Goal: Task Accomplishment & Management: Use online tool/utility

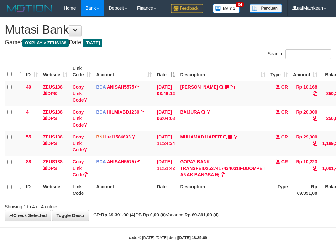
scroll to position [30, 7]
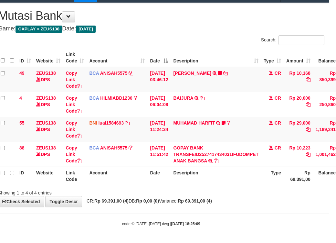
click at [239, 171] on th "Description" at bounding box center [216, 176] width 91 height 18
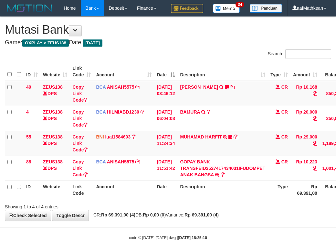
scroll to position [30, 7]
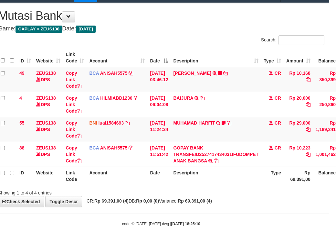
click at [242, 185] on th "Description" at bounding box center [216, 176] width 91 height 18
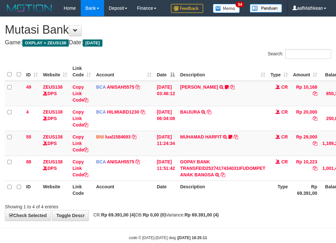
scroll to position [30, 7]
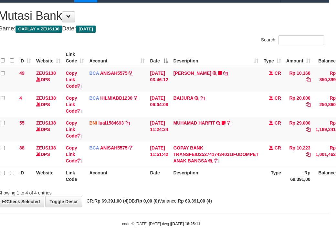
click at [238, 181] on th "Description" at bounding box center [216, 176] width 91 height 18
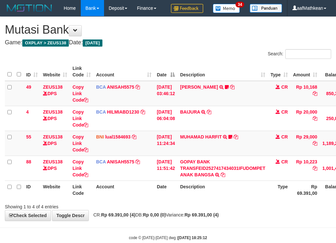
scroll to position [30, 7]
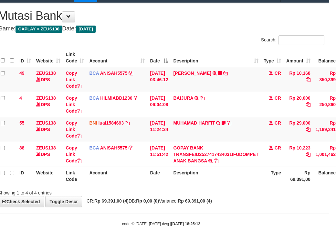
drag, startPoint x: 0, startPoint y: 0, endPoint x: 238, endPoint y: 187, distance: 302.4
click at [238, 186] on div "ID Website Link Code Account Date Description Type Amount Balance Status Action…" at bounding box center [161, 117] width 336 height 140
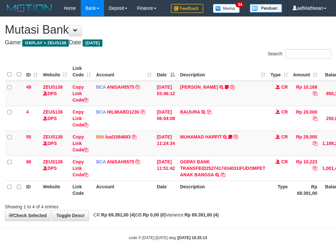
scroll to position [30, 7]
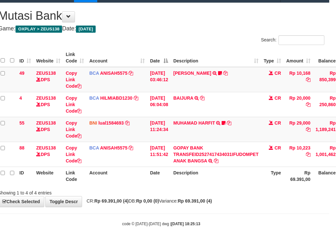
click at [230, 182] on th "Description" at bounding box center [216, 176] width 91 height 18
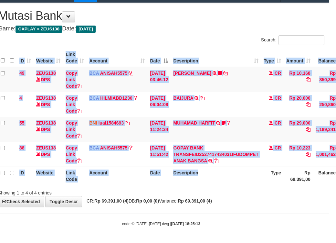
drag, startPoint x: 230, startPoint y: 182, endPoint x: 338, endPoint y: 221, distance: 115.6
click at [327, 220] on body "Toggle navigation Home Bank Account List Load By Website Group [OXPLAY] ZEUS138…" at bounding box center [161, 114] width 336 height 257
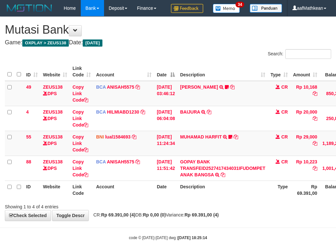
scroll to position [30, 7]
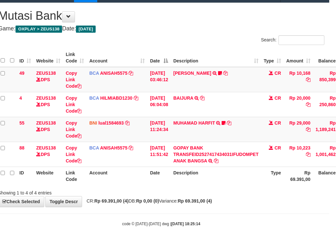
click at [191, 198] on div "**********" at bounding box center [161, 105] width 336 height 204
drag, startPoint x: 199, startPoint y: 195, endPoint x: 222, endPoint y: 198, distance: 23.6
click at [201, 195] on div "Showing 1 to 4 of 4 entries" at bounding box center [161, 191] width 336 height 9
click at [248, 198] on div "**********" at bounding box center [161, 105] width 336 height 204
click at [246, 192] on div "Showing 1 to 4 of 4 entries" at bounding box center [161, 191] width 336 height 9
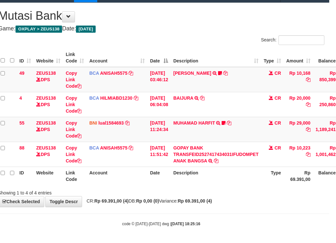
scroll to position [30, 7]
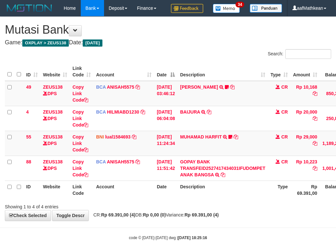
scroll to position [30, 7]
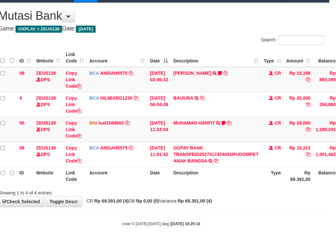
click at [248, 189] on div "Showing 1 to 4 of 4 entries" at bounding box center [161, 191] width 336 height 9
click at [249, 190] on div "Showing 1 to 4 of 4 entries" at bounding box center [161, 191] width 336 height 9
click at [233, 215] on body "Toggle navigation Home Bank Account List Load By Website Group [OXPLAY] ZEUS138…" at bounding box center [161, 114] width 336 height 257
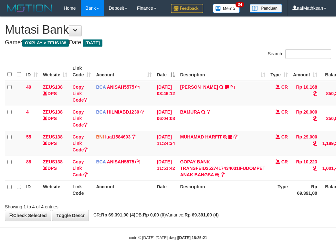
scroll to position [30, 7]
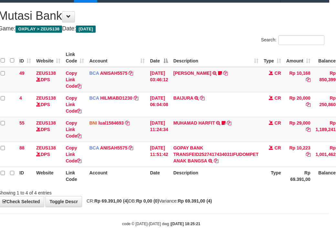
click at [199, 195] on div "Showing 1 to 4 of 4 entries" at bounding box center [161, 191] width 336 height 9
click at [212, 194] on div "Showing 1 to 4 of 4 entries" at bounding box center [161, 191] width 336 height 9
click at [273, 208] on body "Toggle navigation Home Bank Account List Load By Website Group [OXPLAY] ZEUS138…" at bounding box center [161, 114] width 336 height 257
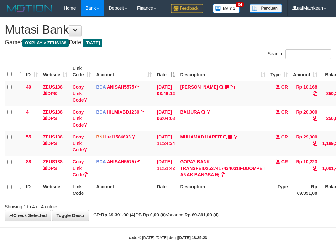
scroll to position [30, 7]
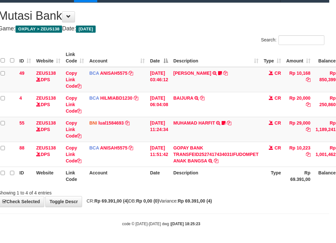
click at [222, 211] on body "Toggle navigation Home Bank Account List Load By Website Group [OXPLAY] ZEUS138…" at bounding box center [161, 114] width 336 height 257
click at [254, 220] on body "Toggle navigation Home Bank Account List Load By Website Group [OXPLAY] ZEUS138…" at bounding box center [161, 114] width 336 height 257
drag, startPoint x: 216, startPoint y: 209, endPoint x: 221, endPoint y: 207, distance: 5.5
click at [218, 209] on body "Toggle navigation Home Bank Account List Load By Website Group [OXPLAY] ZEUS138…" at bounding box center [161, 114] width 336 height 257
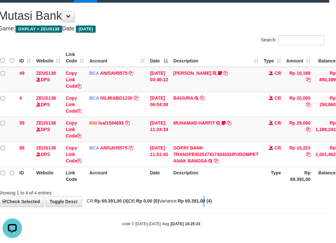
click at [223, 204] on div "**********" at bounding box center [161, 105] width 336 height 204
drag, startPoint x: 200, startPoint y: 209, endPoint x: 339, endPoint y: 208, distance: 138.4
click at [271, 212] on body "Toggle navigation Home Bank Account List Load By Website Group [OXPLAY] ZEUS138…" at bounding box center [161, 114] width 336 height 257
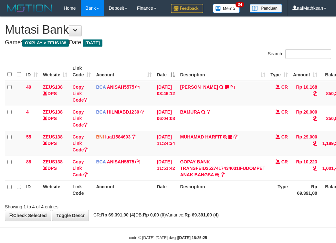
scroll to position [30, 7]
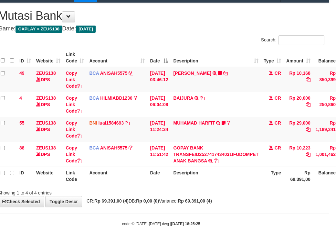
click at [245, 184] on th "Description" at bounding box center [216, 176] width 91 height 18
drag, startPoint x: 170, startPoint y: 210, endPoint x: 173, endPoint y: 206, distance: 4.7
click at [172, 209] on body "Toggle navigation Home Bank Account List Load By Website Group [OXPLAY] ZEUS138…" at bounding box center [161, 114] width 336 height 257
drag, startPoint x: 179, startPoint y: 204, endPoint x: 186, endPoint y: 202, distance: 7.7
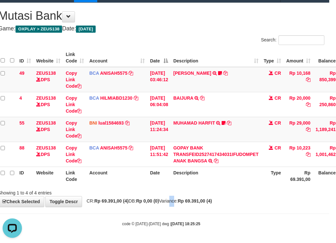
click at [182, 203] on div "**********" at bounding box center [161, 105] width 336 height 204
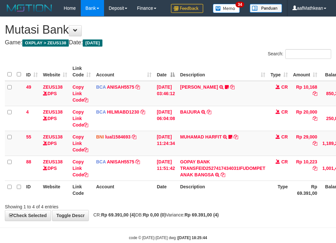
click at [207, 212] on strong "Rp 69.391,00 (4)" at bounding box center [202, 214] width 34 height 5
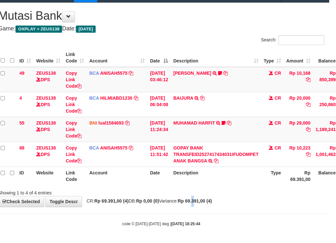
click at [212, 203] on strong "Rp 69.391,00 (4)" at bounding box center [195, 200] width 34 height 5
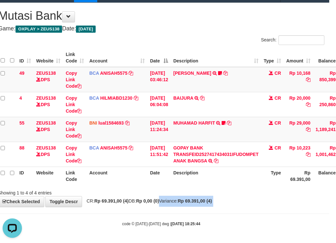
drag, startPoint x: 169, startPoint y: 202, endPoint x: 182, endPoint y: 208, distance: 13.5
click at [177, 210] on body "Toggle navigation Home Bank Account List Load By Website Group [OXPLAY] ZEUS138…" at bounding box center [161, 114] width 336 height 257
click at [187, 212] on body "Toggle navigation Home Bank Account List Load By Website Group [OXPLAY] ZEUS138…" at bounding box center [161, 114] width 336 height 257
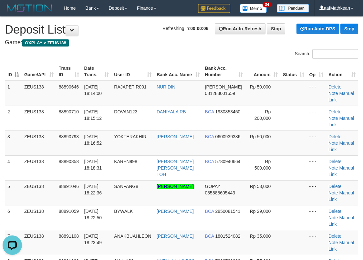
drag, startPoint x: 93, startPoint y: 25, endPoint x: 84, endPoint y: 56, distance: 33.1
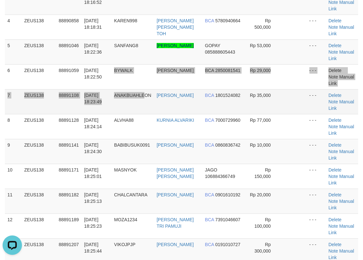
click at [147, 59] on tbody "1 ZEUS138 88890646 [DATE] 18:14:00 RAJAPETIR001 [PERSON_NAME] 081283001659 Rp 5…" at bounding box center [182, 102] width 354 height 324
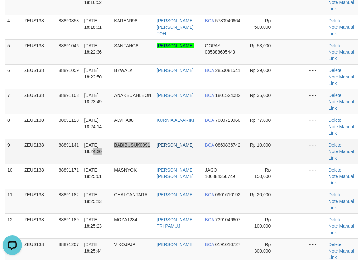
click at [167, 139] on tr "9 ZEUS138 88891141 [DATE] 18:24:30 BABIBUSUK0091 [PERSON_NAME] BCA 0860836742 R…" at bounding box center [182, 151] width 354 height 25
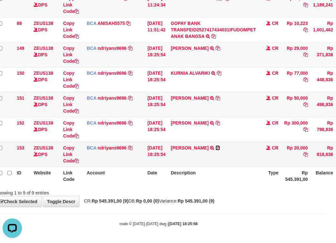
drag, startPoint x: 218, startPoint y: 148, endPoint x: 339, endPoint y: 89, distance: 134.9
click at [218, 147] on icon at bounding box center [218, 148] width 5 height 5
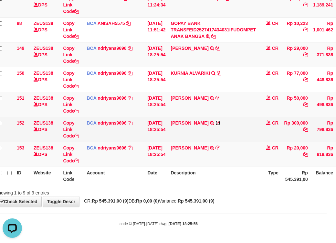
drag, startPoint x: 217, startPoint y: 122, endPoint x: 221, endPoint y: 119, distance: 4.1
click at [217, 122] on icon at bounding box center [218, 123] width 5 height 5
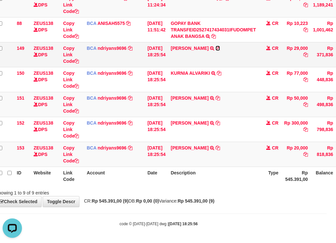
click at [217, 48] on icon at bounding box center [218, 48] width 5 height 5
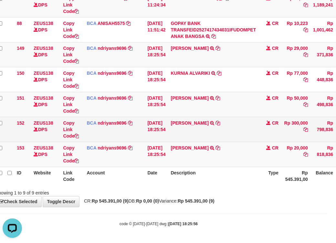
click at [167, 129] on td "[DATE] 18:25:54" at bounding box center [156, 129] width 23 height 25
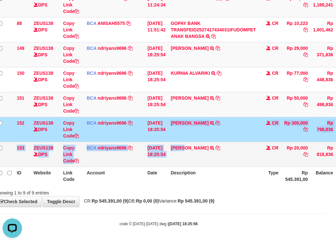
drag, startPoint x: 179, startPoint y: 139, endPoint x: 199, endPoint y: 153, distance: 24.5
click at [193, 160] on tbody "49 ZEUS138 DPS Copy Link Code BCA ANISAH5575 DPS ANISAH mutasi_20251001_3827 | …" at bounding box center [188, 54] width 386 height 224
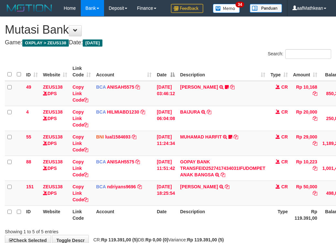
scroll to position [55, 0]
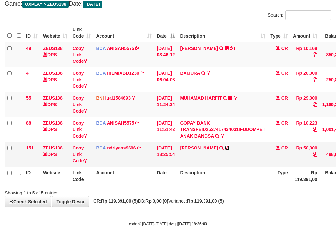
click at [230, 147] on icon at bounding box center [227, 148] width 5 height 5
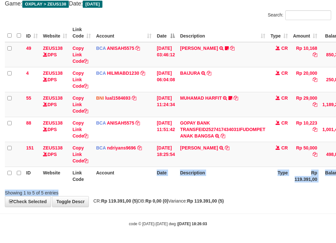
drag, startPoint x: 127, startPoint y: 181, endPoint x: 159, endPoint y: 216, distance: 47.4
click at [154, 216] on body "Toggle navigation Home Bank Account List Load By Website Group [OXPLAY] ZEUS138…" at bounding box center [168, 102] width 336 height 282
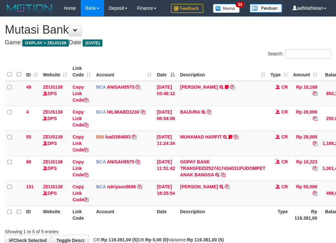
click at [210, 207] on body "Toggle navigation Home Bank Account List Load By Website Group [OXPLAY] ZEUS138…" at bounding box center [168, 141] width 336 height 282
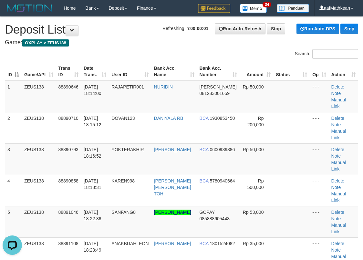
drag, startPoint x: 69, startPoint y: 52, endPoint x: 72, endPoint y: 61, distance: 9.3
click at [74, 60] on div "Search: ID Game/API Trans ID Date Trans. User ID Bank Acc. Name Bank Acc. Numbe…" at bounding box center [182, 220] width 354 height 343
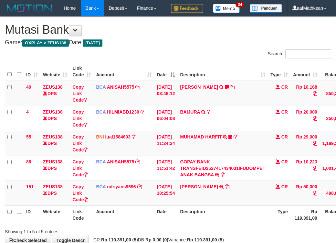
click at [214, 204] on div "**********" at bounding box center [168, 131] width 336 height 229
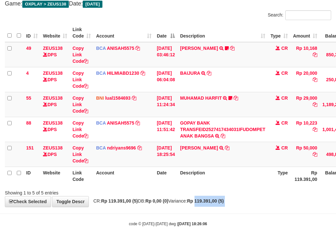
drag, startPoint x: 268, startPoint y: 229, endPoint x: 388, endPoint y: 249, distance: 122.3
click at [336, 243] on html "Toggle navigation Home Bank Account List Load By Website Group [OXPLAY] ZEUS138…" at bounding box center [168, 102] width 336 height 282
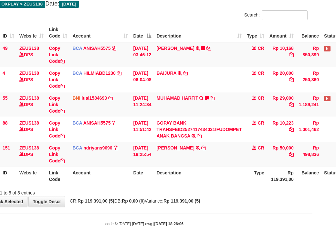
drag, startPoint x: 221, startPoint y: 169, endPoint x: 339, endPoint y: 207, distance: 123.4
click at [265, 188] on div "Search: ID Website Link Code Account Date Description Type Amount Balance Statu…" at bounding box center [144, 103] width 327 height 186
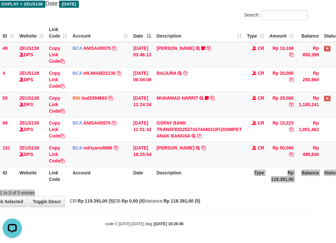
scroll to position [0, 0]
drag, startPoint x: 121, startPoint y: 184, endPoint x: 339, endPoint y: 193, distance: 218.1
click at [121, 184] on th "Account" at bounding box center [100, 176] width 61 height 18
drag, startPoint x: 135, startPoint y: 166, endPoint x: 176, endPoint y: 174, distance: 42.4
click at [137, 168] on table "ID Website Link Code Account Date Description Type Amount Balance Status Action…" at bounding box center [174, 104] width 386 height 161
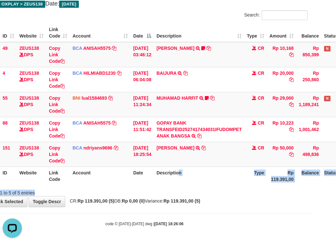
drag, startPoint x: 184, startPoint y: 182, endPoint x: 191, endPoint y: 196, distance: 15.5
click at [190, 195] on div "Search: ID Website Link Code Account Date Description Type Amount Balance Statu…" at bounding box center [144, 103] width 327 height 186
click at [195, 205] on div "**********" at bounding box center [144, 92] width 336 height 229
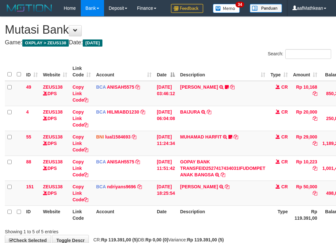
click at [226, 205] on th "Description" at bounding box center [223, 214] width 91 height 18
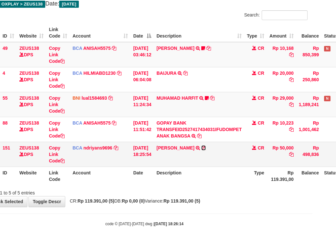
click at [206, 148] on icon at bounding box center [203, 148] width 5 height 5
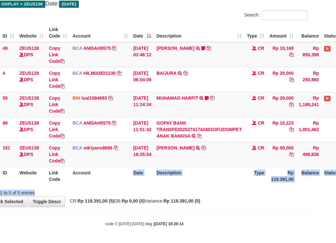
drag, startPoint x: 136, startPoint y: 180, endPoint x: 146, endPoint y: 197, distance: 19.3
click at [147, 197] on div "**********" at bounding box center [144, 92] width 336 height 229
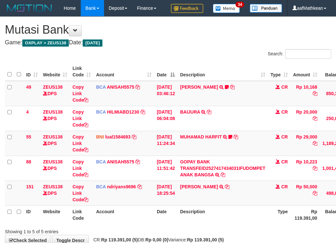
click at [177, 226] on div "Showing 1 to 5 of 5 entries" at bounding box center [168, 230] width 336 height 9
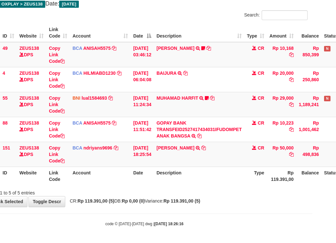
click at [177, 191] on div "Showing 1 to 5 of 5 entries" at bounding box center [144, 191] width 336 height 9
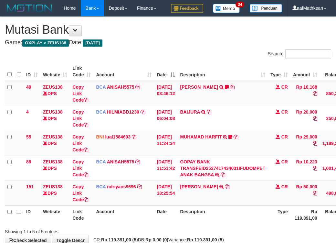
scroll to position [55, 24]
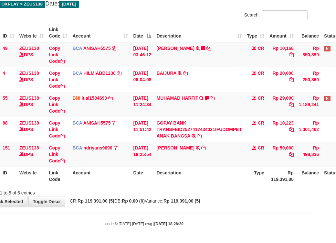
drag, startPoint x: 229, startPoint y: 174, endPoint x: 337, endPoint y: 193, distance: 109.7
click at [230, 174] on th "Description" at bounding box center [199, 176] width 91 height 18
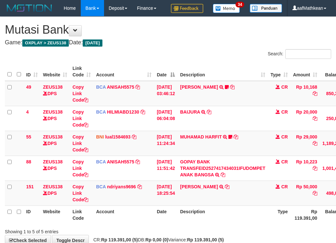
scroll to position [55, 24]
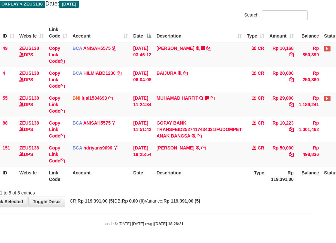
drag, startPoint x: 235, startPoint y: 228, endPoint x: 462, endPoint y: 217, distance: 227.2
click at [246, 228] on body "Toggle navigation Home Bank Account List Load By Website Group [OXPLAY] ZEUS138…" at bounding box center [144, 102] width 336 height 282
click at [313, 217] on html "Toggle navigation Home Bank Account List Load By Website Group [OXPLAY] ZEUS138…" at bounding box center [144, 102] width 336 height 282
drag, startPoint x: 244, startPoint y: 192, endPoint x: 250, endPoint y: 192, distance: 5.8
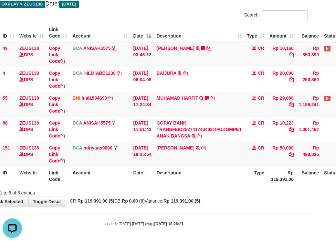
click at [245, 192] on div "Showing 1 to 5 of 5 entries" at bounding box center [144, 191] width 336 height 9
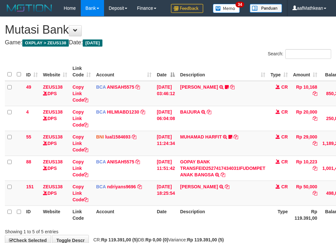
scroll to position [55, 24]
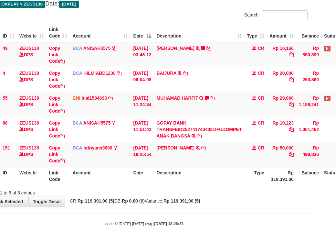
click at [236, 192] on div "Showing 1 to 5 of 5 entries" at bounding box center [144, 191] width 336 height 9
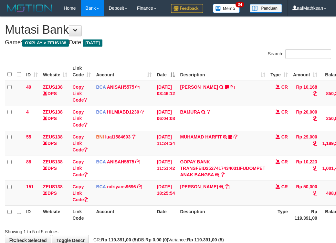
scroll to position [55, 24]
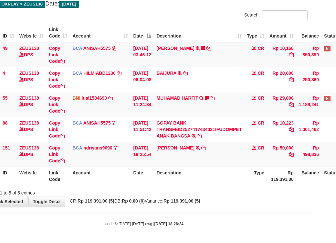
click at [224, 192] on div "Showing 1 to 5 of 5 entries" at bounding box center [144, 191] width 336 height 9
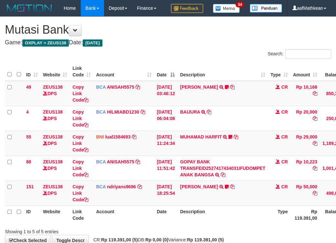
scroll to position [55, 24]
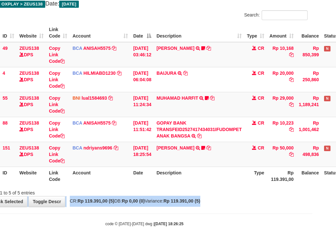
click at [223, 197] on div "**********" at bounding box center [144, 92] width 336 height 229
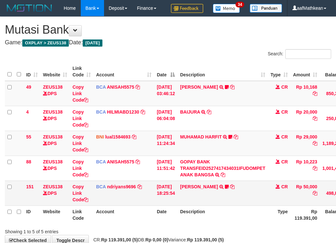
scroll to position [55, 24]
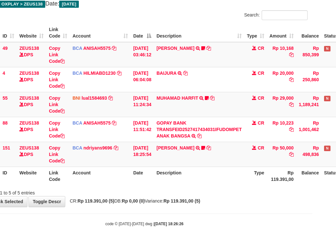
click at [204, 188] on div "Showing 1 to 5 of 5 entries" at bounding box center [144, 191] width 336 height 9
drag, startPoint x: 210, startPoint y: 173, endPoint x: 192, endPoint y: 172, distance: 17.2
click at [207, 175] on th "Description" at bounding box center [199, 176] width 91 height 18
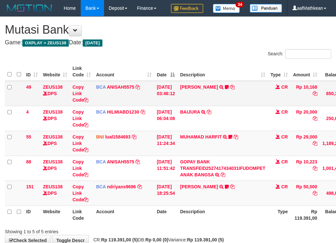
scroll to position [55, 24]
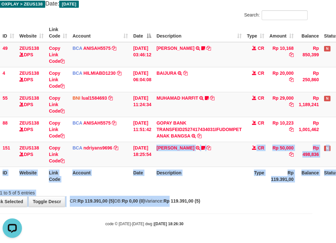
drag, startPoint x: 185, startPoint y: 201, endPoint x: 194, endPoint y: 202, distance: 8.5
click at [189, 203] on div "**********" at bounding box center [144, 92] width 336 height 229
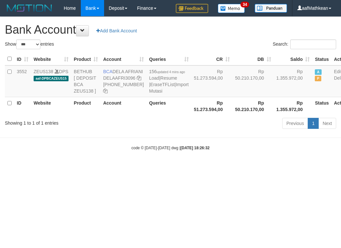
select select "***"
click at [167, 167] on html "Toggle navigation Home Bank Account List Load By Website Group [OXPLAY] ZEUS138…" at bounding box center [170, 83] width 341 height 167
drag, startPoint x: 170, startPoint y: 199, endPoint x: 171, endPoint y: 202, distance: 3.6
click at [170, 167] on html "Toggle navigation Home Bank Account List Load By Website Group [OXPLAY] ZEUS138…" at bounding box center [170, 83] width 341 height 167
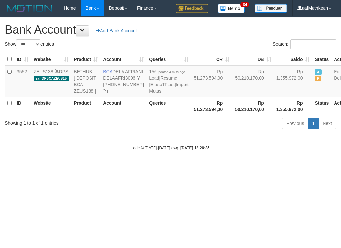
select select "***"
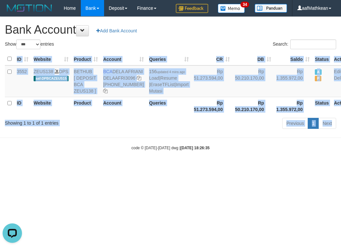
drag, startPoint x: 202, startPoint y: 146, endPoint x: 203, endPoint y: 152, distance: 6.6
click at [204, 152] on body "Toggle navigation Home Bank Account List Load By Website Group [OXPLAY] ZEUS138…" at bounding box center [170, 83] width 341 height 167
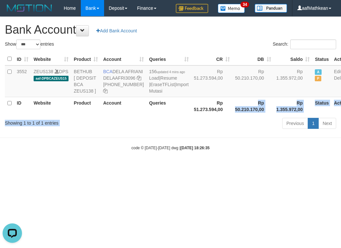
drag, startPoint x: 203, startPoint y: 148, endPoint x: 221, endPoint y: 182, distance: 38.5
click at [209, 167] on body "Toggle navigation Home Bank Account List Load By Website Group [OXPLAY] ZEUS138…" at bounding box center [170, 83] width 341 height 167
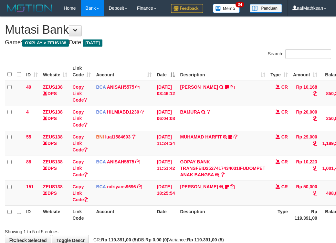
scroll to position [55, 24]
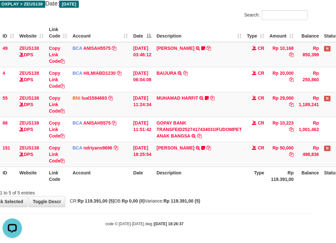
drag, startPoint x: 0, startPoint y: 0, endPoint x: 217, endPoint y: 177, distance: 279.7
click at [214, 176] on th "Description" at bounding box center [199, 176] width 91 height 18
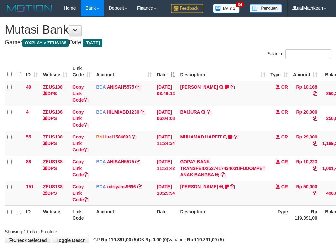
click at [219, 205] on div "**********" at bounding box center [168, 131] width 336 height 229
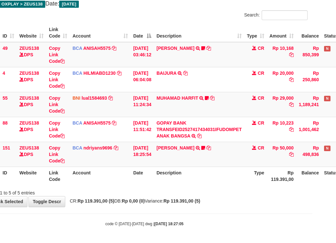
click at [218, 192] on div "**********" at bounding box center [144, 92] width 336 height 229
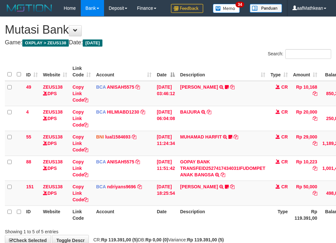
click at [229, 199] on div "**********" at bounding box center [168, 131] width 336 height 229
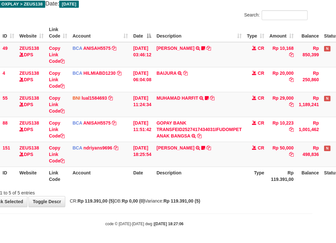
click at [180, 204] on div "**********" at bounding box center [144, 92] width 336 height 229
click at [187, 205] on div "**********" at bounding box center [144, 92] width 336 height 229
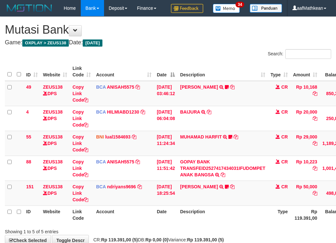
scroll to position [55, 24]
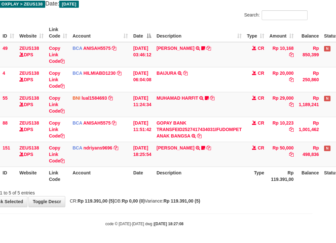
click at [239, 216] on body "Toggle navigation Home Bank Account List Load By Website Group [OXPLAY] ZEUS138…" at bounding box center [144, 102] width 336 height 282
drag, startPoint x: 171, startPoint y: 228, endPoint x: 340, endPoint y: 220, distance: 168.9
click at [221, 230] on body "Toggle navigation Home Bank Account List Load By Website Group [OXPLAY] ZEUS138…" at bounding box center [144, 102] width 336 height 282
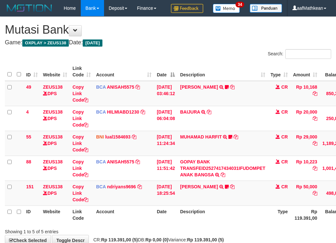
scroll to position [55, 24]
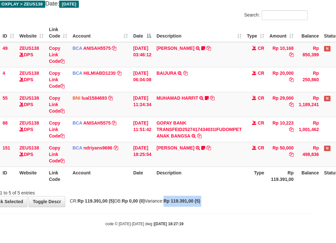
drag, startPoint x: 171, startPoint y: 210, endPoint x: 181, endPoint y: 212, distance: 10.5
click at [173, 211] on body "Toggle navigation Home Bank Account List Load By Website Group [OXPLAY] ZEUS138…" at bounding box center [144, 102] width 336 height 282
click at [167, 189] on div "Search: ID Website Link Code Account Date Description Type Amount Balance Statu…" at bounding box center [144, 103] width 327 height 186
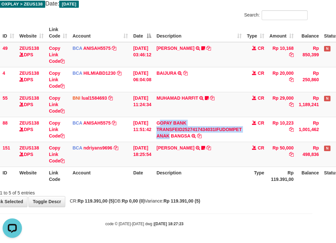
drag, startPoint x: 177, startPoint y: 141, endPoint x: 340, endPoint y: 92, distance: 169.6
click at [199, 141] on td "GOPAY BANK TRANSFEID2527417434031IFUDOMPET ANAK BANGSA TRSF E-BANKING CR 0110/F…" at bounding box center [199, 129] width 91 height 25
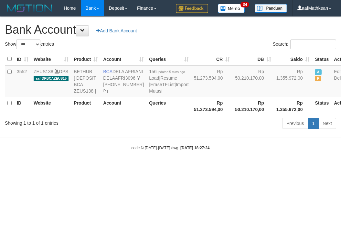
select select "***"
drag, startPoint x: 115, startPoint y: 71, endPoint x: 121, endPoint y: 78, distance: 9.1
click at [121, 78] on td "BCA DELA AFRIANI DELAAFRI3096 869-245-8639" at bounding box center [124, 81] width 46 height 32
copy td "DELA AFRIANI"
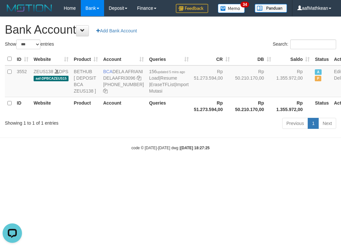
click at [203, 163] on body "Toggle navigation Home Bank Account List Load By Website Group [OXPLAY] ZEUS138…" at bounding box center [170, 83] width 341 height 167
click at [197, 131] on div "Previous 1 Next" at bounding box center [241, 124] width 189 height 14
click at [146, 97] on td "156 updated 5 mins ago Load | Resume | EraseTFList | Import Mutasi" at bounding box center [168, 81] width 45 height 32
click at [149, 93] on link "Import Mutasi" at bounding box center [168, 88] width 39 height 12
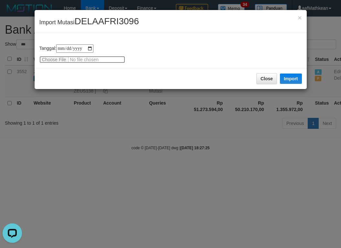
click at [55, 57] on input "file" at bounding box center [82, 59] width 86 height 7
type input "**********"
click at [292, 78] on button "Import" at bounding box center [291, 78] width 22 height 10
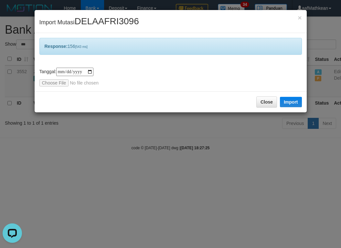
click at [212, 177] on div "**********" at bounding box center [170, 124] width 341 height 248
click at [217, 194] on div "**********" at bounding box center [170, 124] width 341 height 248
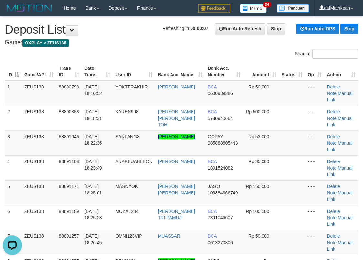
drag, startPoint x: 99, startPoint y: 49, endPoint x: 0, endPoint y: 81, distance: 103.9
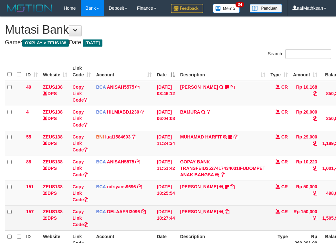
scroll to position [55, 24]
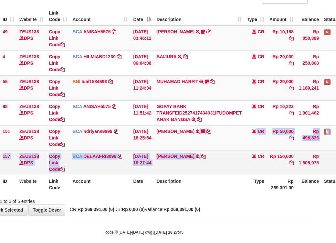
click at [221, 171] on tbody "49 ZEUS138 DPS Copy Link Code BCA ANISAH5575 DPS ANISAH mutasi_20251001_3827 | …" at bounding box center [174, 101] width 386 height 150
click at [206, 158] on icon at bounding box center [203, 156] width 5 height 5
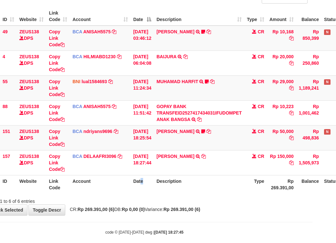
click at [154, 193] on th "Date" at bounding box center [142, 184] width 23 height 18
click at [190, 193] on th "Description" at bounding box center [199, 184] width 91 height 18
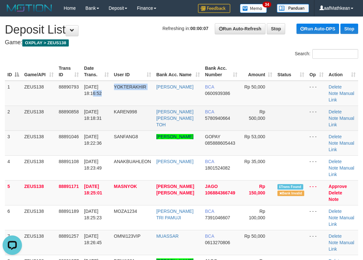
click at [113, 113] on tbody "1 ZEUS138 88890793 01/10/2025 18:16:52 YOKTERAKHIR HERMAN TOPAN BCA 0600939386 …" at bounding box center [182, 180] width 354 height 199
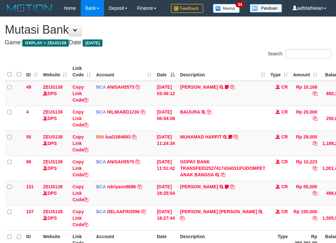
scroll to position [56, 24]
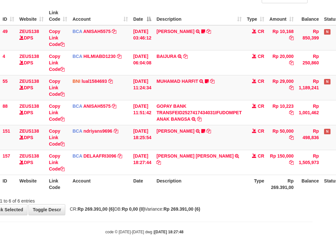
click at [231, 193] on th "Description" at bounding box center [199, 184] width 91 height 18
click at [184, 134] on link "[PERSON_NAME]" at bounding box center [175, 130] width 38 height 5
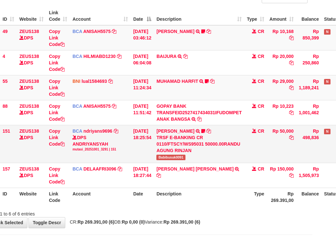
click at [170, 160] on span "Babibusuk0091" at bounding box center [170, 157] width 29 height 5
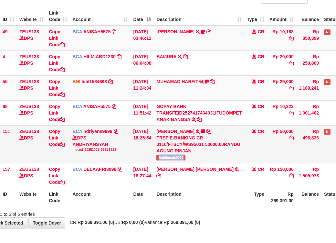
click at [170, 160] on span "Babibusuk0091" at bounding box center [170, 157] width 29 height 5
copy span "Babibusuk0091"
click at [110, 205] on table "ID Website Link Code Account Date Description Type Amount Balance Status Action…" at bounding box center [174, 106] width 386 height 199
click at [133, 206] on th "Date" at bounding box center [142, 197] width 23 height 18
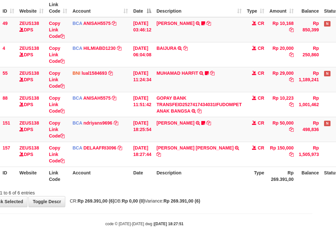
scroll to position [80, 38]
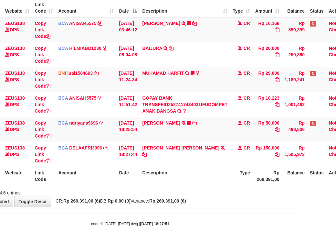
drag, startPoint x: 234, startPoint y: 199, endPoint x: 519, endPoint y: 289, distance: 297.9
click at [298, 243] on html "Toggle navigation Home Bank Account List Load By Website Group [OXPLAY] ZEUS138…" at bounding box center [130, 89] width 336 height 307
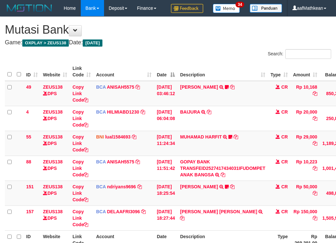
scroll to position [70, 56]
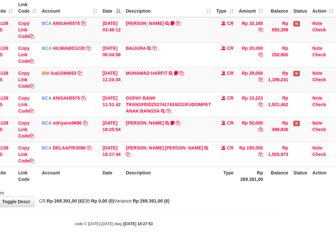
drag, startPoint x: 108, startPoint y: 193, endPoint x: 129, endPoint y: 193, distance: 20.7
click at [108, 185] on th "Date" at bounding box center [111, 176] width 23 height 18
click at [119, 187] on div "ID Website Link Code Account Date Description Type Amount Balance Status Action…" at bounding box center [114, 92] width 336 height 190
drag, startPoint x: 154, startPoint y: 191, endPoint x: 174, endPoint y: 191, distance: 20.0
click at [159, 185] on th "Description" at bounding box center [168, 176] width 91 height 18
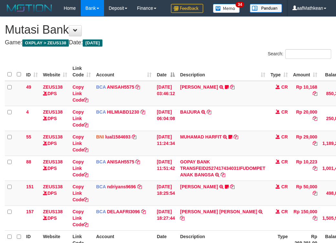
click at [201, 230] on th "Description" at bounding box center [223, 239] width 91 height 18
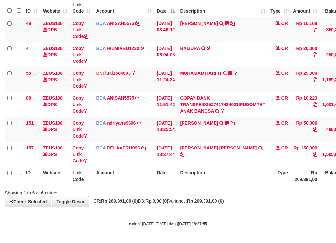
click at [229, 181] on th "Description" at bounding box center [223, 176] width 91 height 18
drag, startPoint x: 230, startPoint y: 180, endPoint x: 340, endPoint y: 190, distance: 109.7
click at [264, 185] on th "Description" at bounding box center [223, 176] width 91 height 18
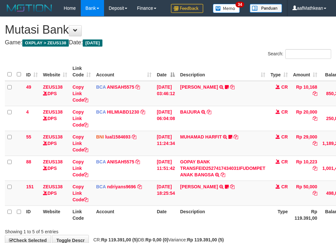
click at [129, 180] on td "BCA ANISAH5575 DPS ANISAH mutasi_20251001_3827 | 88 mutasi_20251001_3827 | 88" at bounding box center [123, 168] width 61 height 25
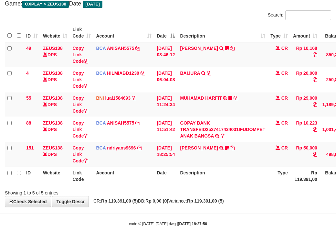
click at [224, 201] on strong "Rp 119.391,00 (5)" at bounding box center [205, 200] width 37 height 5
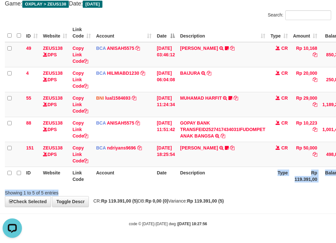
click at [336, 191] on html "Toggle navigation Home Bank Account List Load By Website Group [OXPLAY] ZEUS138…" at bounding box center [168, 102] width 336 height 282
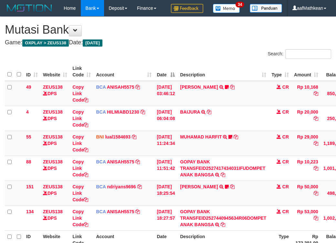
scroll to position [54, 56]
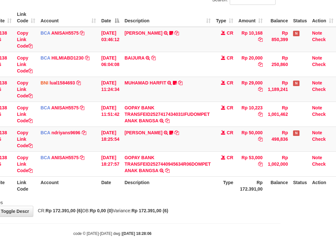
click at [210, 195] on th "Description" at bounding box center [168, 185] width 92 height 18
drag, startPoint x: 219, startPoint y: 208, endPoint x: 223, endPoint y: 206, distance: 4.2
click at [222, 195] on tr "ID Website Link Code Account Date Description Type Rp 172.391,00 Balance Status…" at bounding box center [142, 185] width 387 height 18
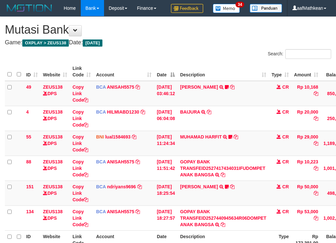
scroll to position [53, 54]
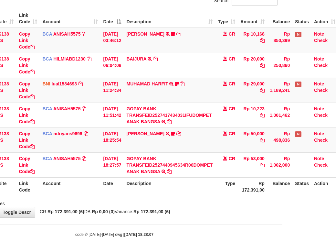
drag, startPoint x: 0, startPoint y: 0, endPoint x: 231, endPoint y: 211, distance: 313.1
click at [230, 196] on th "Type" at bounding box center [226, 186] width 23 height 18
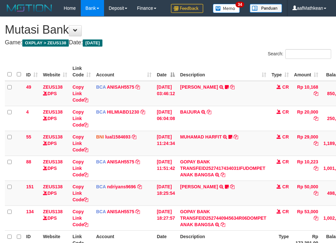
scroll to position [53, 54]
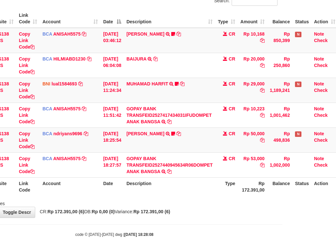
click at [210, 196] on th "Description" at bounding box center [170, 186] width 92 height 18
drag, startPoint x: 210, startPoint y: 209, endPoint x: 217, endPoint y: 213, distance: 8.8
click at [215, 198] on div "ID Website Link Code Account Date Description Type Amount Balance Status Action…" at bounding box center [114, 102] width 336 height 190
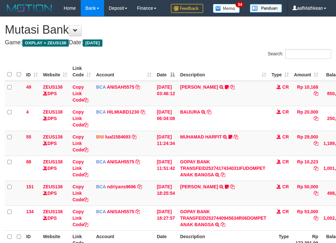
scroll to position [52, 51]
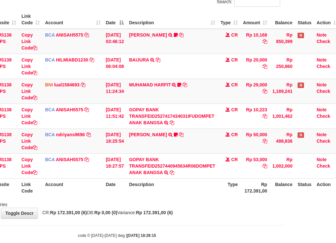
click at [211, 197] on th "Description" at bounding box center [172, 187] width 92 height 18
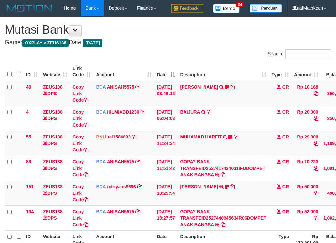
scroll to position [52, 51]
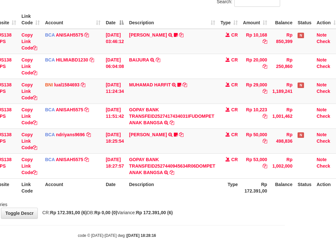
click at [210, 197] on th "Description" at bounding box center [172, 187] width 92 height 18
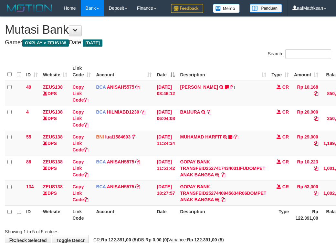
scroll to position [52, 51]
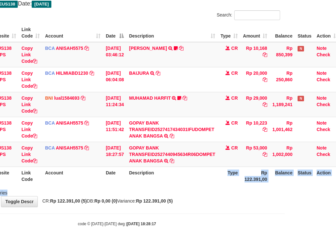
drag, startPoint x: 220, startPoint y: 208, endPoint x: 213, endPoint y: 209, distance: 7.2
click at [220, 210] on body "Toggle navigation Home Bank Account List Load By Website Group [OXPLAY] ZEUS138…" at bounding box center [117, 102] width 336 height 282
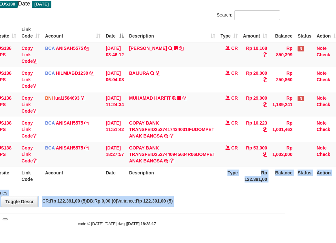
click at [213, 207] on div "**********" at bounding box center [117, 92] width 336 height 229
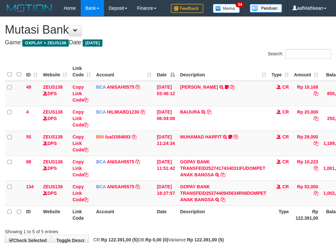
scroll to position [55, 60]
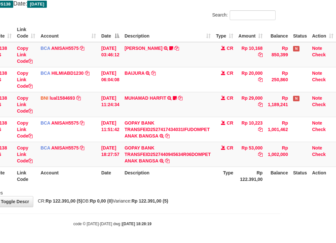
click at [208, 205] on div "**********" at bounding box center [112, 92] width 336 height 229
drag, startPoint x: 232, startPoint y: 200, endPoint x: 222, endPoint y: 203, distance: 10.1
click at [225, 202] on div "**********" at bounding box center [112, 92] width 336 height 229
click at [221, 205] on div "**********" at bounding box center [112, 92] width 336 height 229
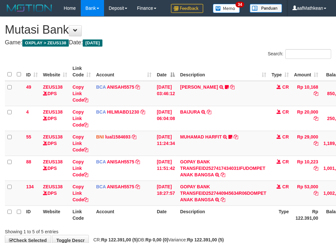
click at [207, 204] on div "**********" at bounding box center [168, 131] width 336 height 229
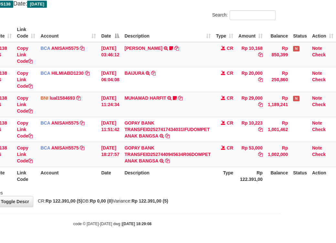
scroll to position [54, 58]
drag, startPoint x: 210, startPoint y: 211, endPoint x: 339, endPoint y: 226, distance: 129.8
click at [212, 211] on body "Toggle navigation Home Bank Account List Load By Website Group [OXPLAY] ZEUS138…" at bounding box center [112, 102] width 336 height 282
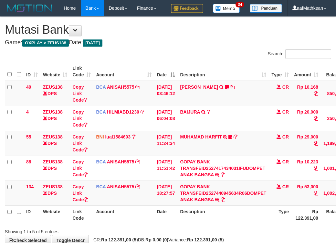
scroll to position [54, 58]
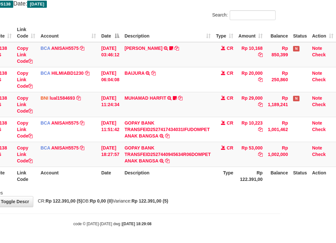
drag, startPoint x: 106, startPoint y: 187, endPoint x: 149, endPoint y: 190, distance: 43.2
click at [114, 188] on div "Search: ID Website Link Code Account Date Description Type Amount Balance Statu…" at bounding box center [112, 103] width 327 height 186
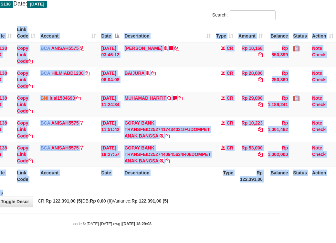
click at [193, 193] on div "Showing 1 to 5 of 5 entries" at bounding box center [112, 191] width 336 height 9
click at [131, 202] on span "CR: Rp 122.391,00 (5) DB: Rp 0,00 (0) Variance: Rp 122.391,00 (5)" at bounding box center [102, 200] width 134 height 5
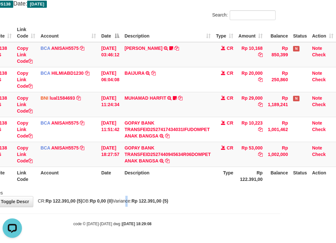
click at [198, 187] on div "ID Website Link Code Account Date Description Type Amount Balance Status Action…" at bounding box center [112, 104] width 336 height 165
drag, startPoint x: 202, startPoint y: 199, endPoint x: 212, endPoint y: 203, distance: 10.4
click at [206, 205] on div "**********" at bounding box center [112, 92] width 336 height 229
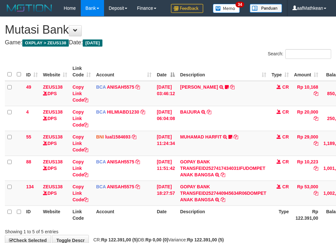
click at [226, 203] on div "**********" at bounding box center [168, 131] width 336 height 229
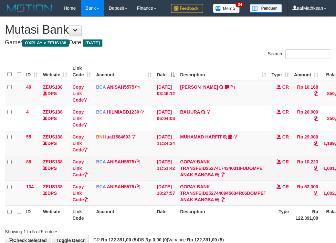
scroll to position [55, 55]
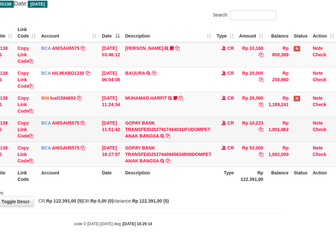
click at [206, 187] on div "Showing 1 to 5 of 5 entries" at bounding box center [113, 191] width 336 height 9
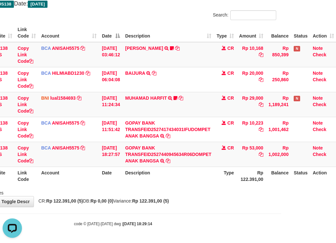
scroll to position [0, 0]
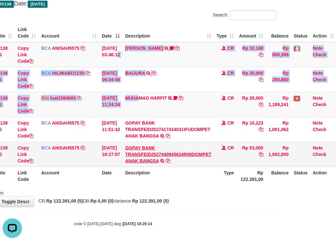
click at [156, 140] on tbody "49 ZEUS138 DPS Copy Link Code BCA ANISAH5575 DPS [PERSON_NAME] mutasi_20251001_…" at bounding box center [143, 104] width 387 height 125
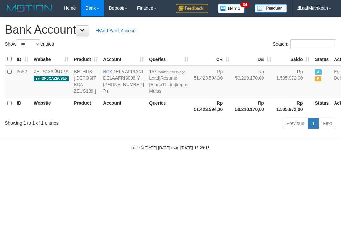
select select "***"
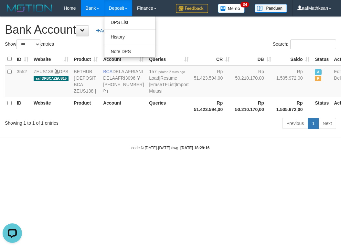
click at [239, 167] on body "Toggle navigation Home Bank Account List Load By Website Group [OXPLAY] ZEUS138…" at bounding box center [170, 83] width 341 height 167
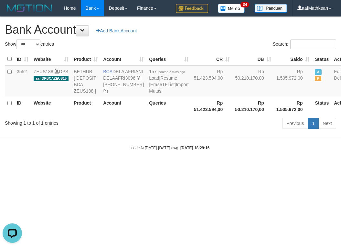
drag, startPoint x: 244, startPoint y: 183, endPoint x: 237, endPoint y: 180, distance: 7.6
click at [245, 167] on body "Toggle navigation Home Bank Account List Load By Website Group [OXPLAY] ZEUS138…" at bounding box center [170, 83] width 341 height 167
drag, startPoint x: 220, startPoint y: 173, endPoint x: 219, endPoint y: 180, distance: 7.5
click at [218, 167] on body "Toggle navigation Home Bank Account List Load By Website Group [OXPLAY] ZEUS138…" at bounding box center [170, 83] width 341 height 167
drag, startPoint x: 216, startPoint y: 181, endPoint x: 491, endPoint y: 191, distance: 275.4
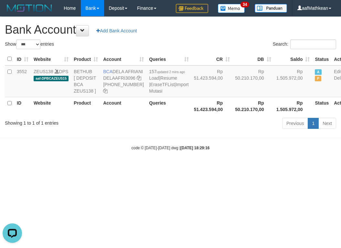
click at [341, 167] on html "Toggle navigation Home Bank Account List Load By Website Group [OXPLAY] ZEUS138…" at bounding box center [170, 83] width 341 height 167
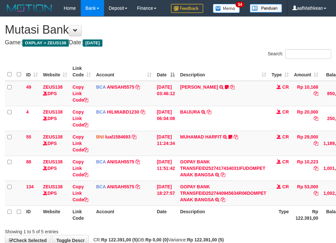
scroll to position [54, 52]
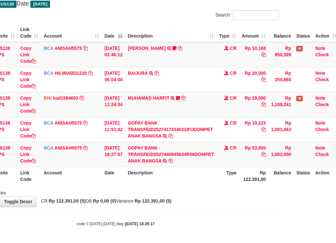
click at [197, 210] on body "Toggle navigation Home Bank Account List Load By Website Group [OXPLAY] ZEUS138…" at bounding box center [116, 102] width 336 height 282
click at [156, 218] on body "Toggle navigation Home Bank Account List Load By Website Group [OXPLAY] ZEUS138…" at bounding box center [116, 102] width 336 height 282
drag, startPoint x: 163, startPoint y: 218, endPoint x: 163, endPoint y: 215, distance: 3.6
click at [162, 217] on body "Toggle navigation Home Bank Account List Load By Website Group [OXPLAY] ZEUS138…" at bounding box center [116, 102] width 336 height 282
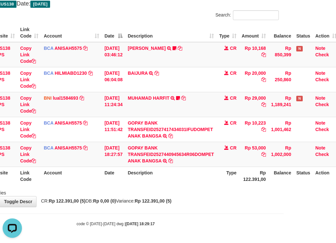
click at [175, 221] on body "Toggle navigation Home Bank Account List Load By Website Group [OXPLAY] ZEUS138…" at bounding box center [116, 102] width 336 height 282
click at [175, 226] on div "code © 2012-2018 dwg | 2025/10/01 18:29:17" at bounding box center [116, 223] width 336 height 6
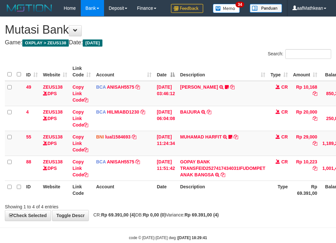
scroll to position [5, 0]
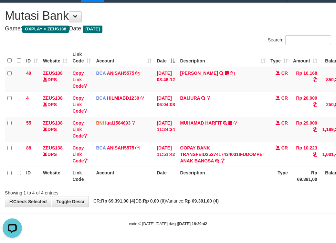
click at [170, 188] on div "Search: ID Website Link Code Account Date Description Type Amount Balance Statu…" at bounding box center [168, 115] width 327 height 161
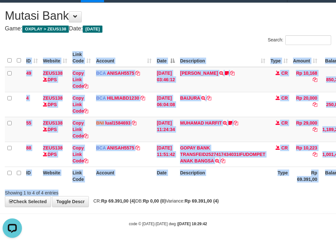
click at [172, 189] on div "Showing 1 to 4 of 4 entries" at bounding box center [168, 191] width 336 height 9
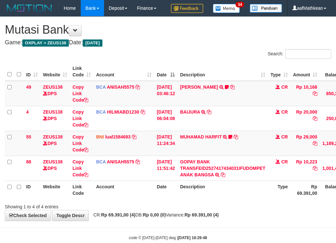
scroll to position [30, 0]
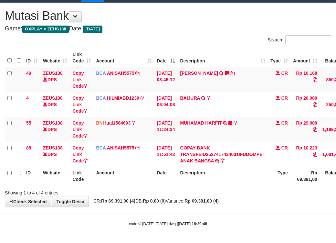
drag, startPoint x: 143, startPoint y: 199, endPoint x: 174, endPoint y: 203, distance: 31.6
click at [145, 200] on span "CR: Rp 69.391,00 (4) DB: Rp 0,00 (0) Variance: Rp 69.391,00 (4)" at bounding box center [154, 200] width 129 height 5
click at [169, 204] on div "**********" at bounding box center [168, 105] width 336 height 204
click at [191, 204] on div "**********" at bounding box center [168, 105] width 336 height 204
click at [194, 204] on div "**********" at bounding box center [168, 105] width 336 height 204
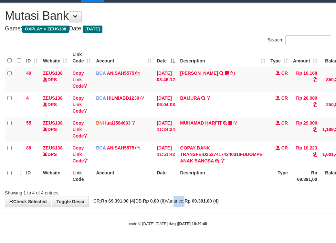
click at [192, 201] on span "CR: Rp 69.391,00 (4) DB: Rp 0,00 (0) Variance: Rp 69.391,00 (4)" at bounding box center [154, 200] width 129 height 5
click at [187, 213] on body "Toggle navigation Home Bank Account List Load By Website Group [OXPLAY] ZEUS138…" at bounding box center [168, 114] width 336 height 257
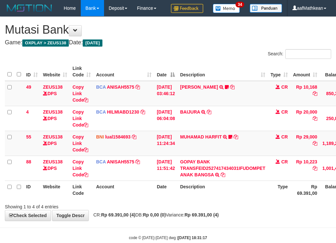
click at [219, 212] on strong "Rp 69.391,00 (4)" at bounding box center [202, 214] width 34 height 5
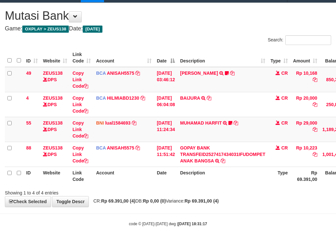
click at [225, 191] on div "Showing 1 to 4 of 4 entries" at bounding box center [168, 191] width 336 height 9
drag, startPoint x: 224, startPoint y: 191, endPoint x: 222, endPoint y: 193, distance: 3.7
click at [223, 193] on div "Showing 1 to 4 of 4 entries" at bounding box center [168, 191] width 336 height 9
click at [222, 205] on div "**********" at bounding box center [168, 105] width 336 height 204
drag, startPoint x: 224, startPoint y: 214, endPoint x: 229, endPoint y: 217, distance: 5.8
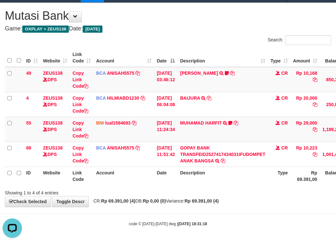
click at [225, 219] on body "Toggle navigation Home Bank Account List Load By Website Group [OXPLAY] ZEUS138…" at bounding box center [168, 114] width 336 height 257
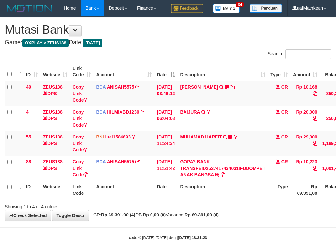
click at [188, 243] on html "Toggle navigation Home Bank Account List Load By Website Group [OXPLAY] ZEUS138…" at bounding box center [168, 128] width 336 height 257
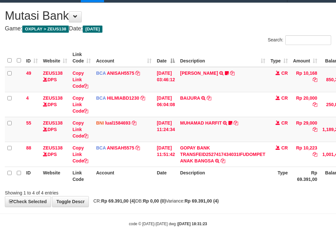
scroll to position [30, 0]
click at [187, 232] on body "Toggle navigation Home Bank Account List Load By Website Group [OXPLAY] ZEUS138…" at bounding box center [168, 114] width 336 height 257
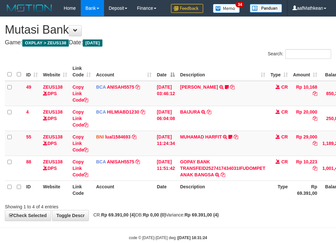
scroll to position [30, 0]
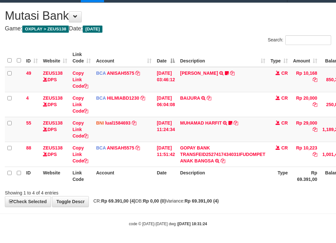
click at [279, 215] on body "Toggle navigation Home Bank Account List Load By Website Group [OXPLAY] ZEUS138…" at bounding box center [168, 114] width 336 height 257
click at [200, 201] on div "**********" at bounding box center [168, 105] width 336 height 204
click at [336, 234] on html "Toggle navigation Home Bank Account List Load By Website Group [OXPLAY] ZEUS138…" at bounding box center [168, 114] width 336 height 257
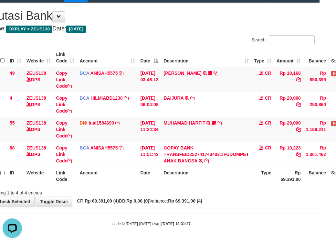
scroll to position [30, 15]
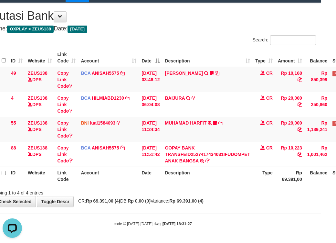
click at [235, 243] on html "Toggle navigation Home Bank Account List Load By Website Group [OXPLAY] ZEUS138…" at bounding box center [153, 114] width 336 height 257
click at [223, 208] on body "Toggle navigation Home Bank Account List Load By Website Group [OXPLAY] ZEUS138…" at bounding box center [153, 114] width 336 height 257
drag, startPoint x: 226, startPoint y: 210, endPoint x: 237, endPoint y: 206, distance: 11.8
click at [230, 211] on body "Toggle navigation Home Bank Account List Load By Website Group [OXPLAY] ZEUS138…" at bounding box center [153, 114] width 336 height 257
drag, startPoint x: 258, startPoint y: 215, endPoint x: 340, endPoint y: 220, distance: 82.3
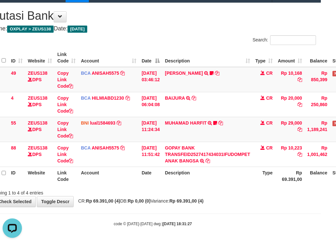
click at [314, 219] on body "Toggle navigation Home Bank Account List Load By Website Group [OXPLAY] ZEUS138…" at bounding box center [153, 114] width 336 height 257
click at [168, 208] on body "Toggle navigation Home Bank Account List Load By Website Group [OXPLAY] ZEUS138…" at bounding box center [153, 114] width 336 height 257
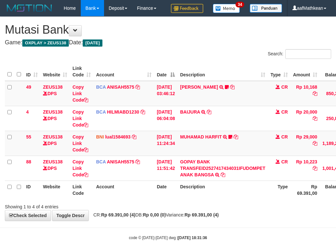
scroll to position [30, 15]
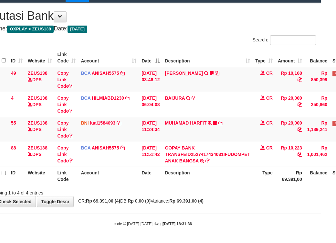
click at [225, 183] on th "Description" at bounding box center [207, 176] width 91 height 18
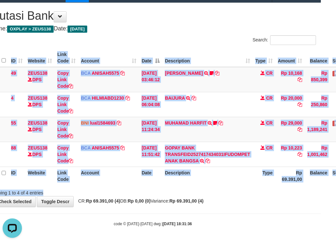
click at [242, 189] on div "Search: ID Website Link Code Account Date Description Type Amount Balance Statu…" at bounding box center [153, 115] width 327 height 161
click at [225, 192] on div "Search: ID Website Link Code Account Date Description Type Amount Balance Statu…" at bounding box center [153, 115] width 327 height 161
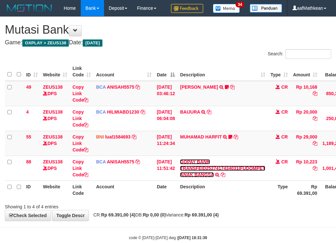
click at [180, 159] on link "GOPAY BANK TRANSFEID2527417434031IFUDOMPET ANAK BANGSA" at bounding box center [222, 168] width 85 height 18
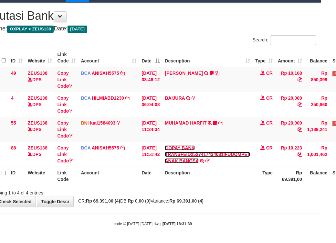
click at [199, 162] on link "GOPAY BANK TRANSFEID2527417434031IFUDOMPET ANAK BANGSA" at bounding box center [207, 154] width 85 height 18
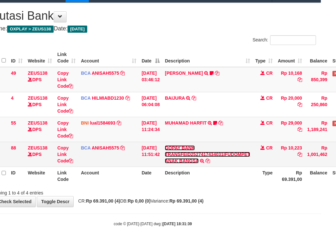
click at [165, 145] on link "GOPAY BANK TRANSFEID2527417434031IFUDOMPET ANAK BANGSA" at bounding box center [207, 154] width 85 height 18
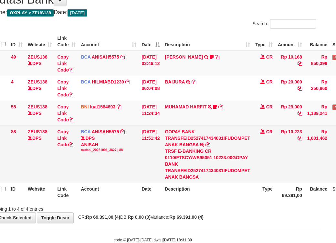
click at [196, 168] on div "TRSF E-BANKING CR 0110/FTSCY/WS95051 10223.00GOPAY BANK TRANSFEID2527417434031I…" at bounding box center [207, 164] width 85 height 32
click at [194, 166] on div "TRSF E-BANKING CR 0110/FTSCY/WS95051 10223.00GOPAY BANK TRANSFEID2527417434031I…" at bounding box center [207, 164] width 85 height 32
click at [194, 169] on div "TRSF E-BANKING CR 0110/FTSCY/WS95051 10223.00GOPAY BANK TRANSFEID2527417434031I…" at bounding box center [207, 164] width 85 height 32
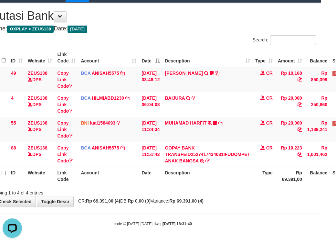
drag, startPoint x: 214, startPoint y: 196, endPoint x: 206, endPoint y: 204, distance: 11.9
click at [209, 200] on div "**********" at bounding box center [153, 105] width 336 height 204
click at [224, 199] on div "**********" at bounding box center [153, 105] width 336 height 204
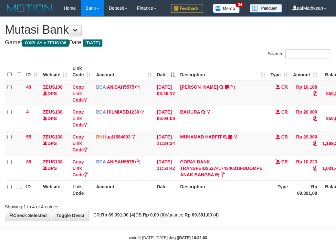
scroll to position [30, 15]
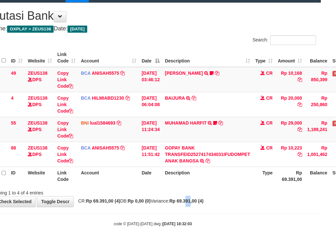
click at [203, 204] on div "**********" at bounding box center [153, 105] width 336 height 204
click at [204, 223] on body "Toggle navigation Home Bank Account List Load By Website Group [OXPLAY] ZEUS138…" at bounding box center [153, 114] width 336 height 257
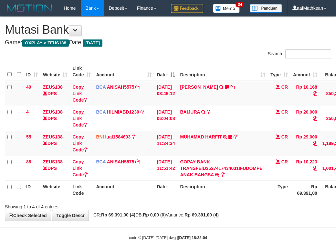
scroll to position [30, 15]
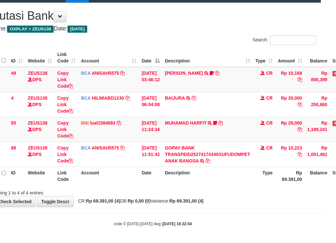
click at [185, 226] on div "code © 2012-2018 dwg | 2025/10/01 18:32:04" at bounding box center [153, 223] width 336 height 6
click at [188, 228] on body "Toggle navigation Home Bank Account List Load By Website Group [OXPLAY] ZEUS138…" at bounding box center [153, 114] width 336 height 257
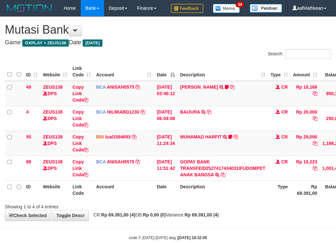
scroll to position [30, 15]
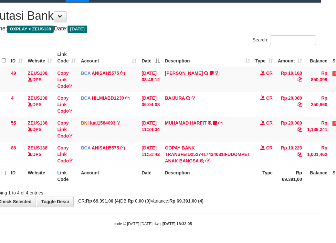
click at [200, 231] on body "Toggle navigation Home Bank Account List Load By Website Group [OXPLAY] ZEUS138…" at bounding box center [153, 114] width 336 height 257
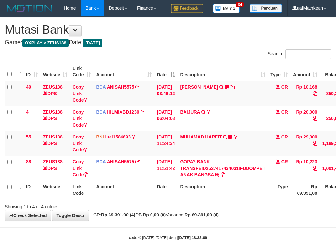
click at [285, 235] on body "Toggle navigation Home Bank Account List Load By Website Group [OXPLAY] ZEUS138…" at bounding box center [168, 128] width 336 height 257
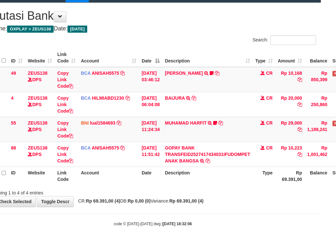
click at [237, 211] on body "Toggle navigation Home Bank Account List Load By Website Group [OXPLAY] ZEUS138…" at bounding box center [153, 114] width 336 height 257
click at [204, 200] on strong "Rp 69.391,00 (4)" at bounding box center [186, 200] width 34 height 5
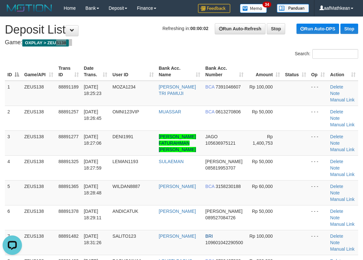
drag, startPoint x: 96, startPoint y: 47, endPoint x: 111, endPoint y: 64, distance: 22.2
click at [349, 147] on link "Manual Link" at bounding box center [342, 149] width 25 height 5
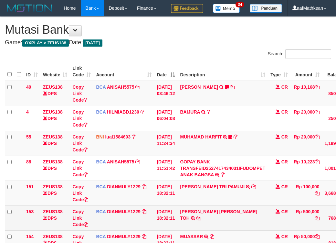
scroll to position [30, 15]
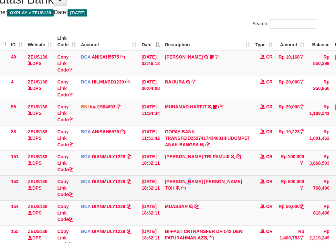
drag, startPoint x: 194, startPoint y: 193, endPoint x: 189, endPoint y: 206, distance: 14.1
click at [190, 200] on td "CARINA OCTAVIA TOH TRSF E-BANKING CR 0110/FTSCY/WS95031 500000.00CARINA OCTAVIA…" at bounding box center [207, 187] width 91 height 25
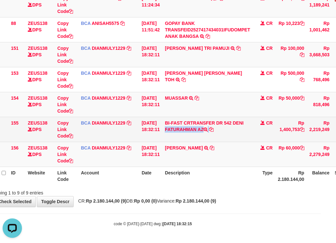
drag, startPoint x: 238, startPoint y: 128, endPoint x: 338, endPoint y: 88, distance: 107.7
click at [240, 131] on td "BI-FAST CRTRANSFER DR 542 DENI FATURAHMAN AZ" at bounding box center [207, 129] width 91 height 25
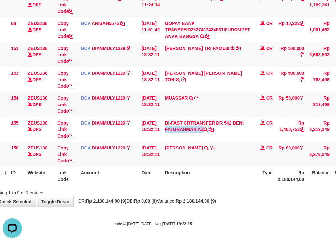
copy td "DENI FATURAHMAN AZ"
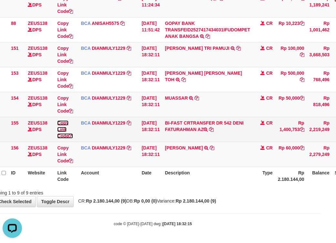
click at [67, 137] on link "Copy Link Code" at bounding box center [65, 129] width 16 height 18
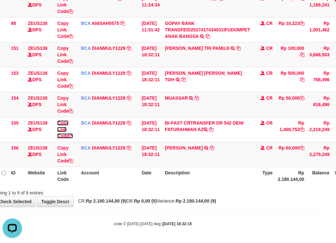
scroll to position [96, 0]
drag, startPoint x: 67, startPoint y: 137, endPoint x: 340, endPoint y: 128, distance: 273.1
click at [76, 138] on td "Copy Link Code" at bounding box center [67, 129] width 24 height 25
click at [238, 188] on div "Search: ID Website Link Code Account Date Description Type Amount Balance Statu…" at bounding box center [153, 53] width 327 height 285
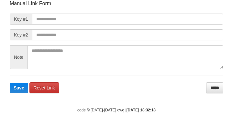
scroll to position [82, 0]
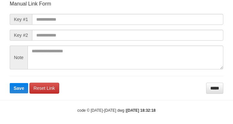
click at [28, 19] on span "Key #1" at bounding box center [21, 19] width 22 height 11
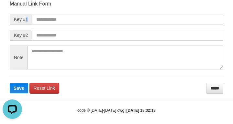
scroll to position [0, 0]
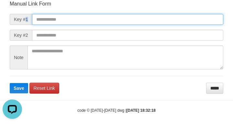
click at [143, 21] on input "text" at bounding box center [127, 19] width 191 height 11
paste input "**********"
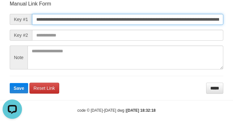
scroll to position [0, 470]
type input "**********"
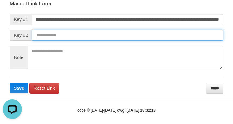
click at [10, 83] on button "Save" at bounding box center [19, 88] width 18 height 10
click at [183, 38] on input "text" at bounding box center [127, 35] width 191 height 11
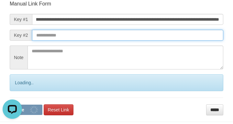
scroll to position [0, 0]
click at [10, 105] on button "Save" at bounding box center [26, 110] width 33 height 10
click at [172, 36] on input "text" at bounding box center [127, 35] width 191 height 11
click at [172, 38] on input "text" at bounding box center [127, 35] width 191 height 11
click at [10, 105] on button "Save" at bounding box center [26, 110] width 33 height 10
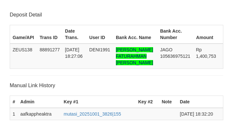
scroll to position [133, 0]
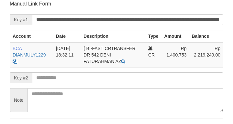
click at [118, 87] on form "**********" at bounding box center [116, 68] width 213 height 136
drag, startPoint x: 116, startPoint y: 84, endPoint x: 112, endPoint y: 80, distance: 5.8
click at [117, 85] on form "**********" at bounding box center [116, 68] width 213 height 136
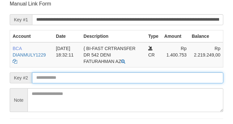
click at [113, 81] on input "text" at bounding box center [127, 77] width 191 height 11
click at [112, 82] on input "text" at bounding box center [127, 77] width 191 height 11
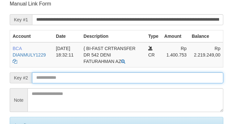
click at [113, 81] on input "text" at bounding box center [127, 77] width 191 height 11
drag, startPoint x: 111, startPoint y: 80, endPoint x: 104, endPoint y: 81, distance: 6.7
click at [112, 81] on input "text" at bounding box center [127, 77] width 191 height 11
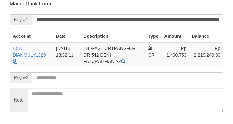
click at [54, 78] on input "text" at bounding box center [127, 77] width 191 height 11
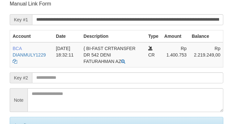
click at [53, 78] on input "text" at bounding box center [127, 77] width 191 height 11
click at [48, 78] on input "text" at bounding box center [127, 77] width 191 height 11
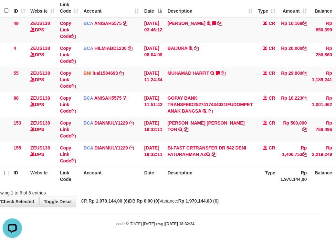
click at [324, 194] on html "Toggle navigation Home Bank Account List Load By Website Group [OXPLAY] ZEUS138…" at bounding box center [155, 89] width 336 height 307
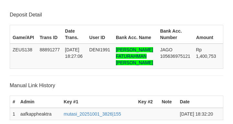
scroll to position [133, 0]
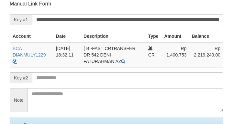
click at [69, 76] on input "text" at bounding box center [127, 77] width 191 height 11
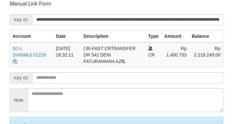
click at [69, 82] on input "text" at bounding box center [127, 77] width 191 height 11
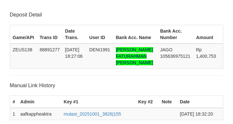
scroll to position [133, 0]
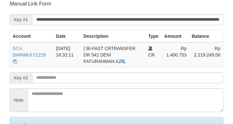
click at [73, 81] on input "text" at bounding box center [127, 77] width 191 height 11
click at [72, 81] on input "text" at bounding box center [127, 77] width 191 height 11
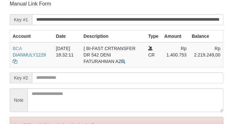
click at [73, 81] on input "text" at bounding box center [127, 77] width 191 height 11
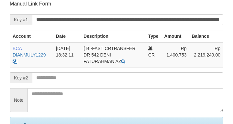
click at [75, 81] on input "text" at bounding box center [127, 77] width 191 height 11
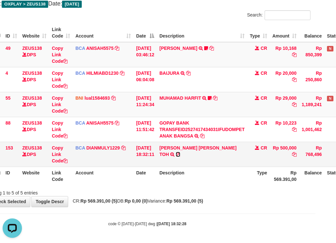
click at [180, 152] on icon at bounding box center [178, 154] width 5 height 5
drag, startPoint x: 222, startPoint y: 148, endPoint x: 340, endPoint y: 77, distance: 137.4
click at [228, 146] on td "CARINA OCTAVIA TOH TRSF E-BANKING CR 0110/FTSCY/WS95031 500000.00CARINA OCTAVIA…" at bounding box center [202, 154] width 91 height 25
click at [204, 186] on div "ID Website Link Code Account Date Description Type Amount Balance Status Action…" at bounding box center [147, 104] width 336 height 165
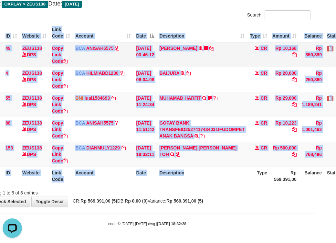
drag, startPoint x: 210, startPoint y: 173, endPoint x: 182, endPoint y: 59, distance: 117.5
click at [210, 157] on div "Search: ID Website Link Code Account Date Description Type Amount Balance Statu…" at bounding box center [147, 103] width 327 height 186
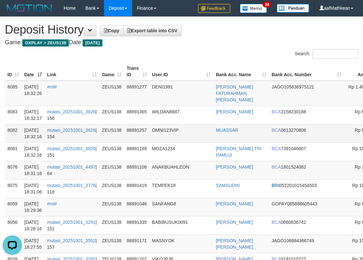
drag, startPoint x: 382, startPoint y: 106, endPoint x: 300, endPoint y: 122, distance: 82.9
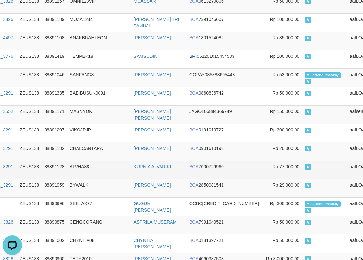
scroll to position [323, 82]
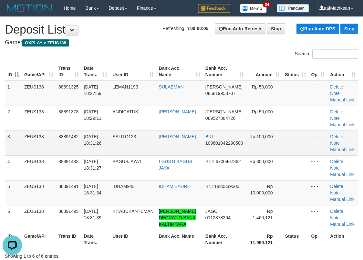
click at [324, 135] on td "- - -" at bounding box center [318, 143] width 19 height 25
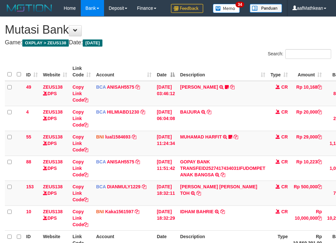
scroll to position [55, 21]
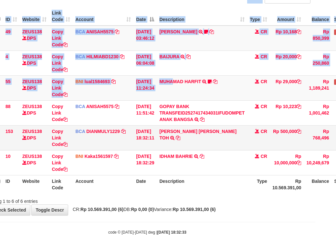
drag, startPoint x: 178, startPoint y: 93, endPoint x: 209, endPoint y: 143, distance: 58.6
click at [198, 137] on div "Search: ID Website Link Code Account Date Description Type Amount Balance Statu…" at bounding box center [147, 99] width 327 height 210
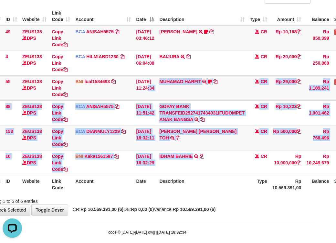
drag, startPoint x: 181, startPoint y: 138, endPoint x: 230, endPoint y: 208, distance: 85.3
click at [221, 193] on table "ID Website Link Code Account Date Description Type Amount Balance Status Action…" at bounding box center [180, 100] width 393 height 186
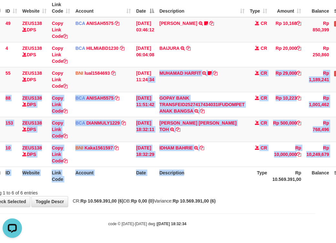
scroll to position [80, 21]
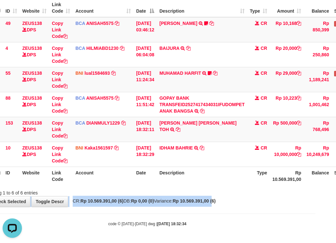
click at [221, 184] on div "**********" at bounding box center [147, 79] width 336 height 253
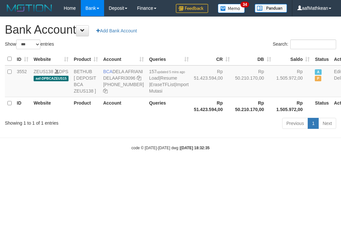
select select "***"
drag, startPoint x: 164, startPoint y: 150, endPoint x: 177, endPoint y: 172, distance: 25.5
click at [165, 157] on body "Toggle navigation Home Bank Account List Load By Website Group [OXPLAY] ZEUS138…" at bounding box center [170, 83] width 341 height 167
click at [175, 167] on body "Toggle navigation Home Bank Account List Load By Website Group [OXPLAY] ZEUS138…" at bounding box center [170, 83] width 341 height 167
select select "***"
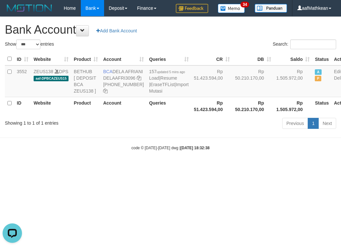
click at [94, 167] on html "Toggle navigation Home Bank Account List Load By Website Group [OXPLAY] ZEUS138…" at bounding box center [170, 83] width 341 height 167
click at [101, 167] on html "Toggle navigation Home Bank Account List Load By Website Group [OXPLAY] ZEUS138…" at bounding box center [170, 83] width 341 height 167
drag, startPoint x: 106, startPoint y: 206, endPoint x: 186, endPoint y: 222, distance: 81.7
click at [114, 167] on html "Toggle navigation Home Bank Account List Load By Website Group [OXPLAY] ZEUS138…" at bounding box center [170, 83] width 341 height 167
select select "***"
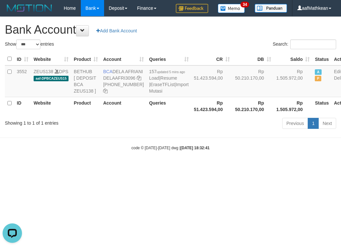
click at [154, 167] on html "Toggle navigation Home Bank Account List Load By Website Group [OXPLAY] ZEUS138…" at bounding box center [170, 83] width 341 height 167
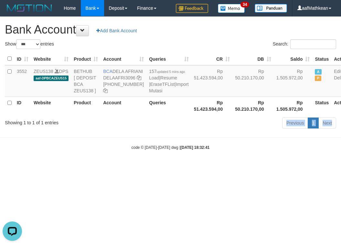
drag, startPoint x: 151, startPoint y: 153, endPoint x: 338, endPoint y: 143, distance: 187.8
click at [162, 154] on body "Toggle navigation Home Bank Account List Load By Website Group [OXPLAY] ZEUS138…" at bounding box center [170, 83] width 341 height 167
drag, startPoint x: 126, startPoint y: 164, endPoint x: 163, endPoint y: 158, distance: 37.0
click at [134, 164] on body "Toggle navigation Home Bank Account List Load By Website Group [OXPLAY] ZEUS138…" at bounding box center [170, 83] width 341 height 167
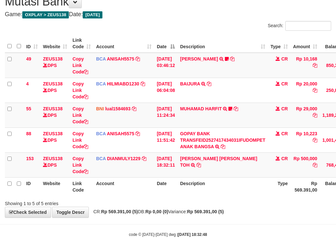
scroll to position [55, 0]
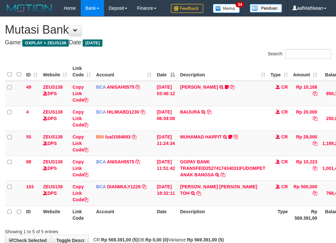
scroll to position [55, 0]
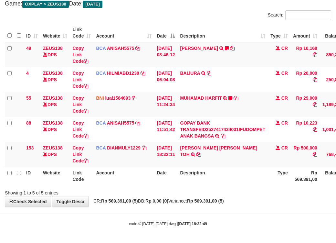
click at [207, 179] on th "Description" at bounding box center [223, 176] width 91 height 18
click at [210, 180] on th "Description" at bounding box center [223, 176] width 91 height 18
click at [199, 188] on div "Search: ID Website Link Code Account Date Description Type Amount Balance Statu…" at bounding box center [168, 103] width 327 height 186
click at [198, 217] on body "Toggle navigation Home Bank Account List Load By Website Group [OXPLAY] ZEUS138…" at bounding box center [168, 102] width 336 height 282
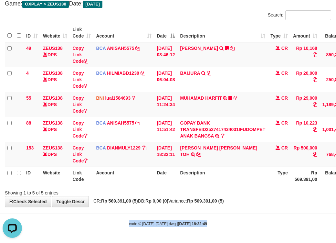
click at [208, 207] on body "Toggle navigation Home Bank Account List Load By Website Group [OXPLAY] ZEUS138…" at bounding box center [168, 102] width 336 height 282
drag, startPoint x: 210, startPoint y: 174, endPoint x: 214, endPoint y: 182, distance: 9.3
click at [211, 178] on th "Description" at bounding box center [223, 176] width 91 height 18
click at [210, 181] on th "Description" at bounding box center [223, 176] width 91 height 18
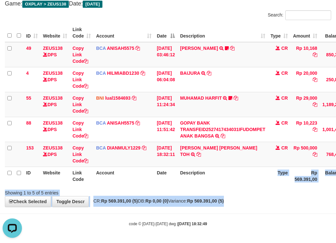
drag, startPoint x: 276, startPoint y: 180, endPoint x: 503, endPoint y: 237, distance: 234.1
click at [336, 237] on html "Toggle navigation Home Bank Account List Load By Website Group [OXPLAY] ZEUS138…" at bounding box center [168, 102] width 336 height 282
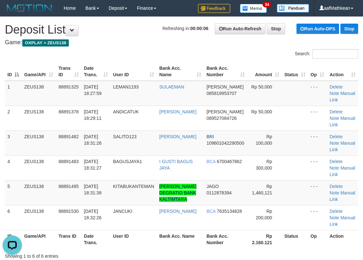
click at [348, 194] on link "Manual Link" at bounding box center [343, 196] width 26 height 12
drag, startPoint x: 153, startPoint y: 31, endPoint x: 28, endPoint y: 58, distance: 128.4
click at [128, 33] on h1 "Refreshing in: 00:00:02 Run Auto-Refresh Stop Run Auto-DPS Stop Deposit List" at bounding box center [182, 29] width 354 height 13
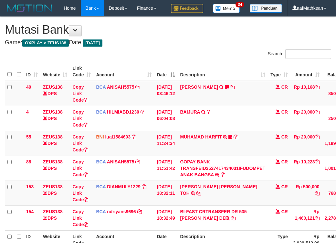
scroll to position [54, 56]
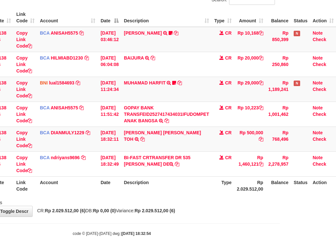
drag, startPoint x: 160, startPoint y: 190, endPoint x: 179, endPoint y: 198, distance: 20.8
click at [163, 193] on table "ID Website Link Code Account Date Description Type Amount Balance Status Action…" at bounding box center [143, 101] width 388 height 186
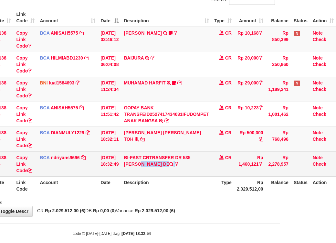
drag, startPoint x: 198, startPoint y: 177, endPoint x: 206, endPoint y: 171, distance: 10.5
click at [198, 176] on td "BI-FAST CRTRANSFER DR 535 MARIO FALENTINO DE" at bounding box center [166, 163] width 91 height 25
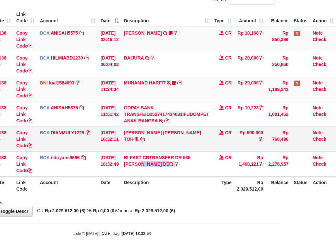
copy td "MARIO FALENTINO DE"
click at [193, 193] on table "ID Website Link Code Account Date Description Type Amount Balance Status Action…" at bounding box center [143, 101] width 388 height 186
drag, startPoint x: 172, startPoint y: 189, endPoint x: 318, endPoint y: 189, distance: 146.1
click at [224, 193] on table "ID Website Link Code Account Date Description Type Amount Balance Status Action…" at bounding box center [143, 101] width 388 height 186
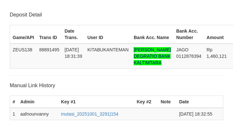
scroll to position [146, 0]
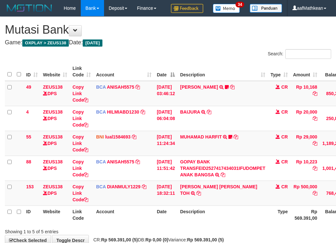
scroll to position [53, 54]
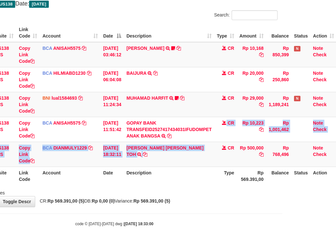
drag, startPoint x: 199, startPoint y: 155, endPoint x: 327, endPoint y: 182, distance: 130.6
click at [243, 167] on tbody "49 ZEUS138 DPS Copy Link Code BCA ANISAH5575 DPS ANISAH mutasi_20251001_3827 | …" at bounding box center [144, 104] width 386 height 125
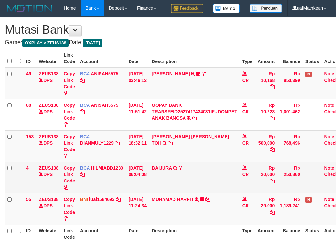
click at [174, 193] on tr "4 ZEUS138 DPS Copy Link Code BCA HILMIABD1230 DPS HILMI ABDILLAH mutasi_2025100…" at bounding box center [173, 177] width 336 height 31
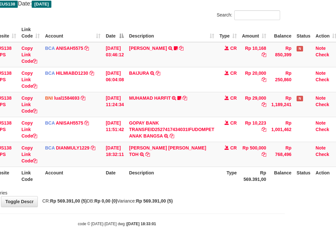
drag, startPoint x: 153, startPoint y: 179, endPoint x: 158, endPoint y: 179, distance: 4.9
click at [156, 179] on th "Description" at bounding box center [171, 176] width 91 height 18
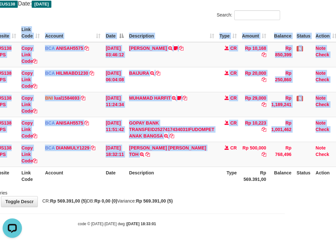
drag, startPoint x: 185, startPoint y: 172, endPoint x: 340, endPoint y: 197, distance: 157.2
click at [256, 197] on div "**********" at bounding box center [117, 92] width 336 height 229
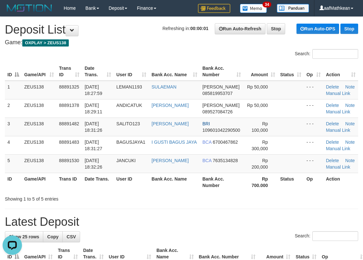
click at [90, 54] on div "Search:" at bounding box center [181, 54] width 363 height 11
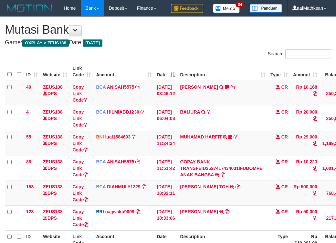
scroll to position [54, 49]
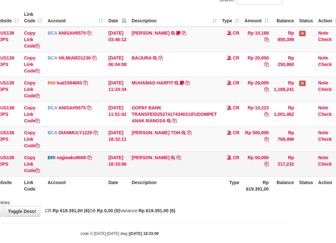
drag, startPoint x: 234, startPoint y: 172, endPoint x: 227, endPoint y: 174, distance: 7.7
click at [230, 174] on td "CR" at bounding box center [231, 163] width 23 height 25
click at [221, 176] on tr "123 ZEUS138 DPS Copy Link Code BRI najjwaku9009 DPS SITI KURNIA NINGSIH mutasi_…" at bounding box center [149, 163] width 386 height 25
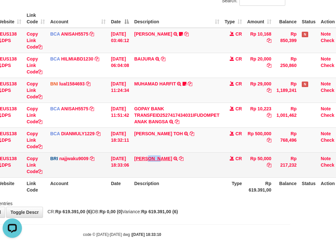
drag, startPoint x: 154, startPoint y: 169, endPoint x: 168, endPoint y: 171, distance: 14.3
click at [166, 173] on td "[PERSON_NAME] TRANSFER NBMB [PERSON_NAME] TO [PERSON_NAME]" at bounding box center [177, 164] width 91 height 25
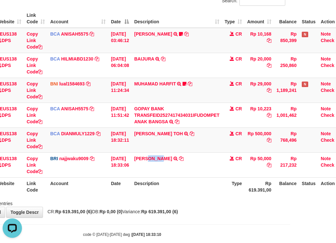
copy link "ANDIA"
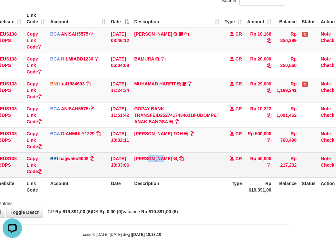
click at [102, 177] on tr "123 ZEUS138 DPS Copy Link Code BRI najjwaku9009 DPS [PERSON_NAME] mutasi_202510…" at bounding box center [152, 164] width 386 height 25
click at [38, 174] on link "Copy Link Code" at bounding box center [35, 165] width 16 height 18
click at [37, 174] on link "Copy Link Code" at bounding box center [35, 165] width 16 height 18
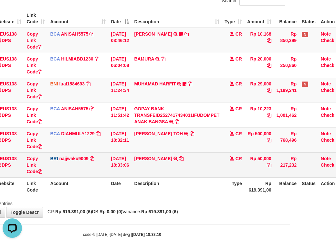
click at [198, 177] on tbody "49 ZEUS138 DPS Copy Link Code BCA ANISAH5575 DPS ANISAH mutasi_20251001_3827 | …" at bounding box center [152, 103] width 386 height 150
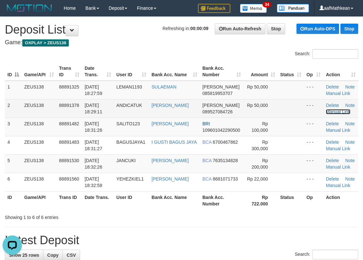
click at [338, 111] on link "Manual Link" at bounding box center [338, 111] width 25 height 5
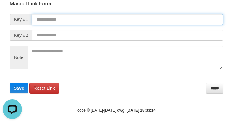
click at [101, 18] on input "text" at bounding box center [127, 19] width 191 height 11
paste input "**********"
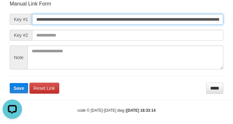
scroll to position [0, 469]
type input "**********"
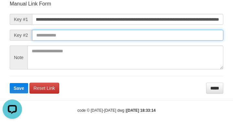
click at [10, 83] on button "Save" at bounding box center [19, 88] width 18 height 10
click at [201, 38] on input "text" at bounding box center [127, 35] width 191 height 11
click at [192, 37] on input "text" at bounding box center [127, 35] width 191 height 11
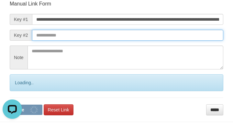
click at [181, 40] on input "text" at bounding box center [127, 35] width 191 height 11
click at [10, 105] on button "Save" at bounding box center [26, 110] width 33 height 10
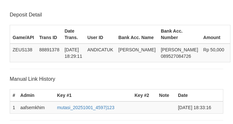
scroll to position [127, 0]
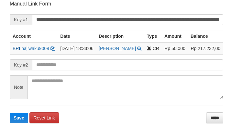
click at [91, 68] on form "**********" at bounding box center [116, 61] width 213 height 123
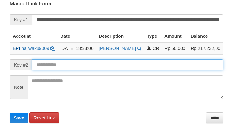
drag, startPoint x: 87, startPoint y: 72, endPoint x: 83, endPoint y: 71, distance: 3.5
click at [86, 70] on input "text" at bounding box center [127, 64] width 191 height 11
click at [10, 113] on button "Save" at bounding box center [19, 118] width 18 height 10
click at [84, 70] on input "text" at bounding box center [127, 64] width 191 height 11
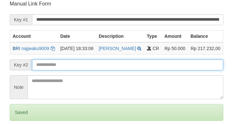
click at [85, 70] on input "text" at bounding box center [127, 64] width 191 height 11
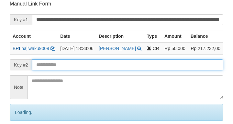
click at [87, 70] on input "text" at bounding box center [127, 64] width 191 height 11
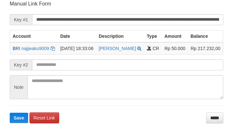
click at [81, 79] on form "**********" at bounding box center [116, 61] width 213 height 123
click at [10, 113] on button "Save" at bounding box center [19, 118] width 18 height 10
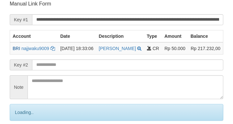
click at [83, 77] on form "**********" at bounding box center [116, 72] width 213 height 145
click at [81, 70] on input "text" at bounding box center [127, 64] width 191 height 11
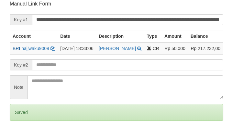
click at [80, 70] on input "text" at bounding box center [127, 64] width 191 height 11
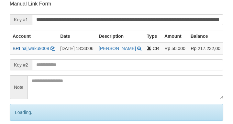
drag, startPoint x: 85, startPoint y: 69, endPoint x: 88, endPoint y: 72, distance: 4.4
click at [88, 70] on input "text" at bounding box center [127, 64] width 191 height 11
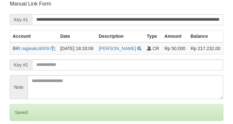
click at [83, 70] on input "text" at bounding box center [127, 64] width 191 height 11
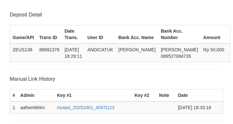
scroll to position [127, 0]
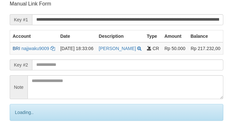
click at [83, 70] on input "text" at bounding box center [127, 64] width 191 height 11
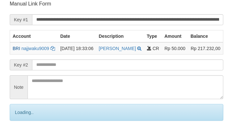
click at [57, 70] on input "text" at bounding box center [127, 64] width 191 height 11
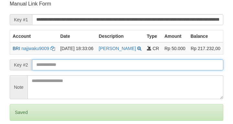
drag, startPoint x: 44, startPoint y: 79, endPoint x: 70, endPoint y: 76, distance: 27.0
click at [66, 80] on form "**********" at bounding box center [116, 72] width 213 height 145
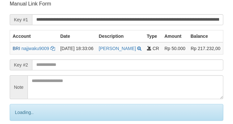
click at [73, 70] on input "text" at bounding box center [127, 64] width 191 height 11
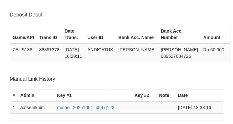
scroll to position [127, 0]
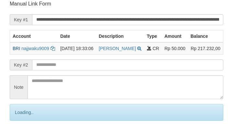
click at [85, 70] on input "text" at bounding box center [127, 64] width 191 height 11
drag, startPoint x: 92, startPoint y: 66, endPoint x: 88, endPoint y: 69, distance: 5.7
click at [93, 69] on input "text" at bounding box center [127, 64] width 191 height 11
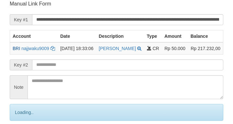
click at [92, 70] on input "text" at bounding box center [127, 64] width 191 height 11
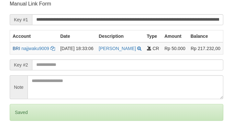
drag, startPoint x: 99, startPoint y: 71, endPoint x: 104, endPoint y: 67, distance: 6.7
click at [99, 70] on input "text" at bounding box center [127, 64] width 191 height 11
drag, startPoint x: 104, startPoint y: 67, endPoint x: 87, endPoint y: 70, distance: 17.4
click at [107, 70] on input "text" at bounding box center [127, 64] width 191 height 11
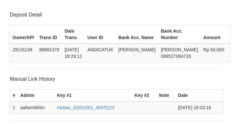
scroll to position [127, 0]
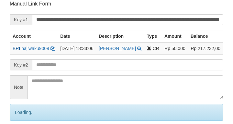
click at [87, 70] on input "text" at bounding box center [127, 64] width 191 height 11
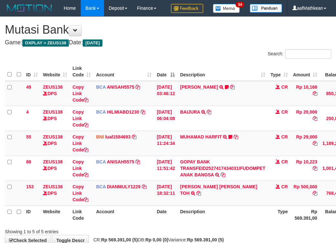
scroll to position [52, 43]
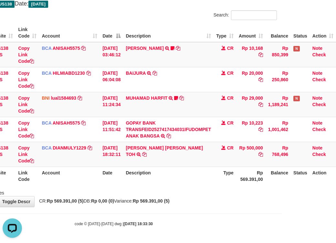
drag, startPoint x: 121, startPoint y: 194, endPoint x: 455, endPoint y: 222, distance: 335.5
click at [130, 196] on div "Showing 1 to 5 of 5 entries" at bounding box center [114, 191] width 336 height 9
click at [282, 222] on html "Toggle navigation Home Bank Account List Load By Website Group [OXPLAY] ZEUS138…" at bounding box center [114, 102] width 336 height 282
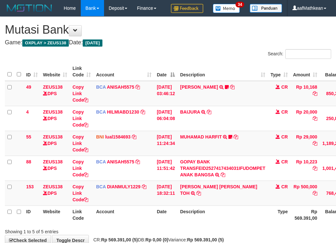
scroll to position [52, 59]
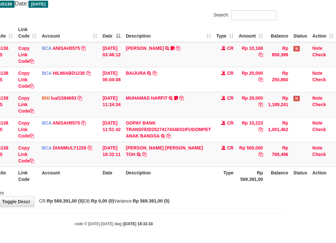
drag, startPoint x: 144, startPoint y: 171, endPoint x: 145, endPoint y: 177, distance: 6.5
click at [143, 173] on th "Description" at bounding box center [168, 176] width 91 height 18
drag, startPoint x: 162, startPoint y: 178, endPoint x: 339, endPoint y: 174, distance: 176.3
click at [261, 183] on tr "ID Website Link Code Account Date Description Type Rp 569.391,00 Balance Status…" at bounding box center [144, 176] width 386 height 18
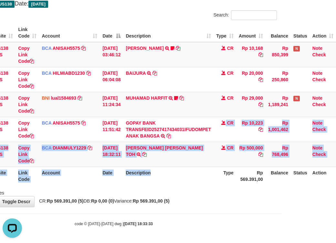
click at [180, 185] on table "ID Website Link Code Account Date Description Type Amount Balance Status Action…" at bounding box center [144, 104] width 386 height 161
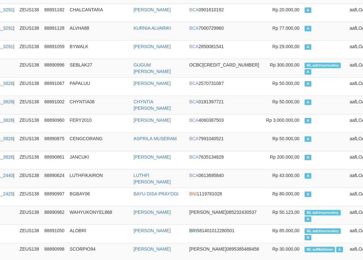
scroll to position [330, 82]
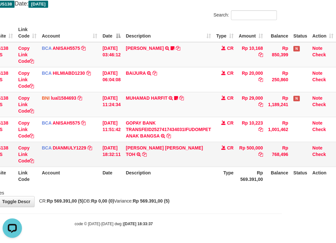
click at [152, 162] on td "CARINA OCTAVIA TOH TRSF E-BANKING CR 0110/FTSCY/WS95031 500000.00CARINA OCTAVIA…" at bounding box center [168, 154] width 91 height 25
click at [154, 167] on td "CARINA OCTAVIA TOH TRSF E-BANKING CR 0110/FTSCY/WS95031 500000.00CARINA OCTAVIA…" at bounding box center [168, 154] width 91 height 25
drag, startPoint x: 157, startPoint y: 169, endPoint x: 152, endPoint y: 166, distance: 5.8
click at [156, 167] on td "CARINA OCTAVIA TOH TRSF E-BANKING CR 0110/FTSCY/WS95031 500000.00CARINA OCTAVIA…" at bounding box center [168, 154] width 91 height 25
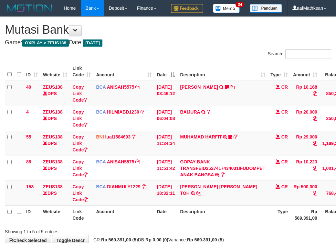
scroll to position [53, 59]
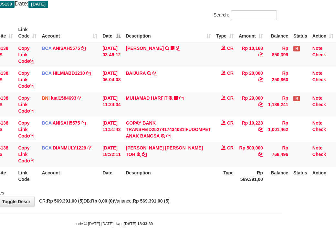
click at [178, 178] on th "Description" at bounding box center [168, 176] width 91 height 18
drag, startPoint x: 168, startPoint y: 159, endPoint x: 152, endPoint y: 185, distance: 30.7
click at [157, 181] on table "ID Website Link Code Account Date Description Type Amount Balance Status Action…" at bounding box center [144, 104] width 386 height 161
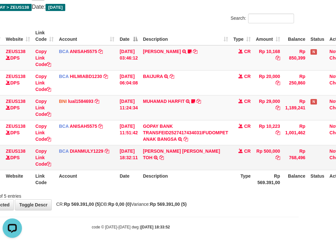
click at [162, 170] on td "CARINA OCTAVIA TOH TRSF E-BANKING CR 0110/FTSCY/WS95031 500000.00CARINA OCTAVIA…" at bounding box center [185, 157] width 91 height 25
click at [210, 188] on th "Description" at bounding box center [185, 179] width 91 height 18
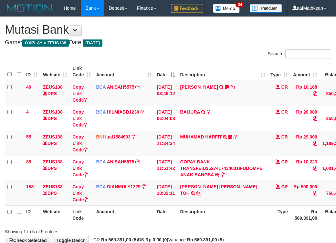
scroll to position [36, 37]
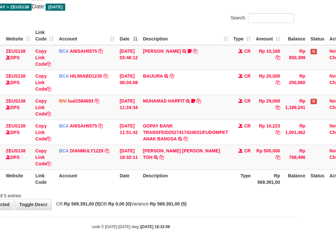
click at [234, 234] on body "Toggle navigation Home Bank Account List Load By Website Group [OXPLAY] ZEUS138…" at bounding box center [131, 105] width 336 height 282
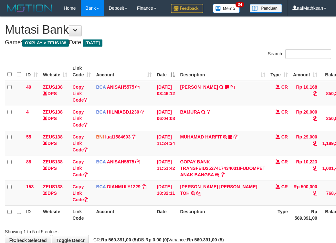
scroll to position [36, 37]
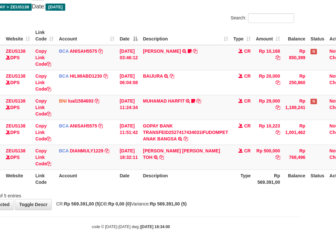
drag, startPoint x: 217, startPoint y: 213, endPoint x: 210, endPoint y: 207, distance: 10.1
click at [218, 199] on div "Showing 1 to 5 of 5 entries" at bounding box center [131, 194] width 336 height 9
click at [205, 199] on div "Showing 1 to 5 of 5 entries" at bounding box center [131, 194] width 336 height 9
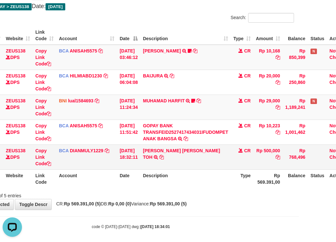
click at [217, 169] on td "CARINA OCTAVIA TOH TRSF E-BANKING CR 0110/FTSCY/WS95031 500000.00CARINA OCTAVIA…" at bounding box center [185, 156] width 91 height 25
drag, startPoint x: 211, startPoint y: 182, endPoint x: 269, endPoint y: 169, distance: 59.1
click at [247, 169] on tr "153 ZEUS138 DPS Copy Link Code BCA DIANMULY1229 DPS DIAN MULYADI mutasi_2025100…" at bounding box center [161, 156] width 386 height 25
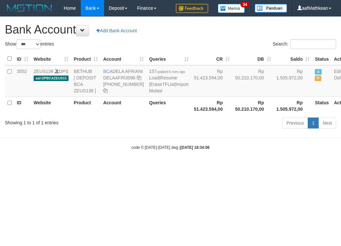
select select "***"
click at [179, 154] on body "Toggle navigation Home Bank Account List Load By Website Group [OXPLAY] ZEUS138…" at bounding box center [170, 83] width 341 height 167
click at [149, 93] on link "Import Mutasi" at bounding box center [168, 88] width 39 height 12
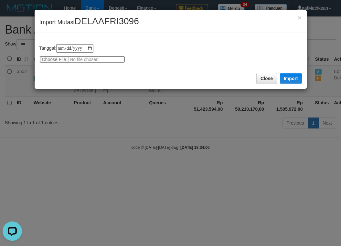
click at [53, 59] on input "file" at bounding box center [82, 59] width 86 height 7
type input "**********"
click at [294, 77] on button "Import" at bounding box center [291, 78] width 22 height 10
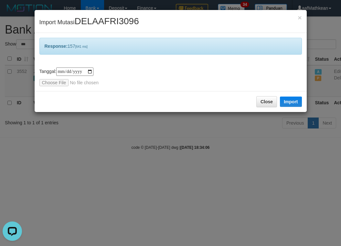
drag, startPoint x: 200, startPoint y: 193, endPoint x: 232, endPoint y: 174, distance: 37.0
click at [206, 192] on div "**********" at bounding box center [170, 123] width 341 height 246
click at [219, 171] on div "**********" at bounding box center [170, 123] width 341 height 246
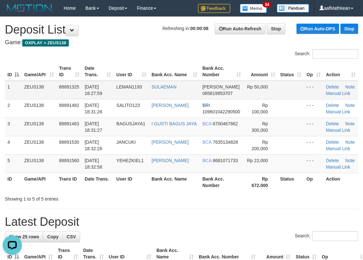
click at [105, 88] on table "ID Game/API Trans ID Date Trans. User ID Bank Acc. Name Bank Acc. Number Amount…" at bounding box center [182, 126] width 354 height 129
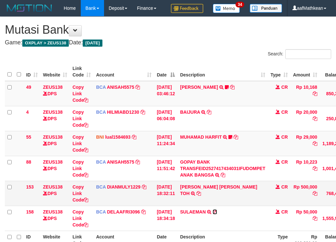
drag, startPoint x: 0, startPoint y: 0, endPoint x: 221, endPoint y: 171, distance: 279.6
click at [213, 209] on icon at bounding box center [215, 211] width 5 height 5
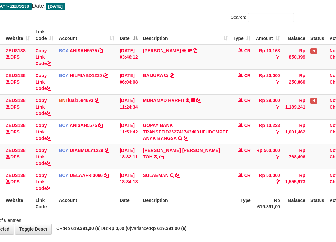
scroll to position [37, 37]
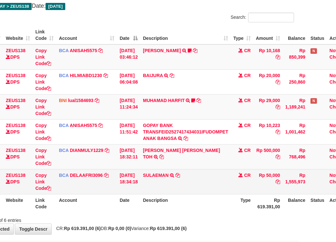
click at [103, 194] on td "BCA DELAAFRI3096 DPS DELA AFRIANI mutasi_20251001_3552 | 158 mutasi_20251001_35…" at bounding box center [86, 181] width 61 height 25
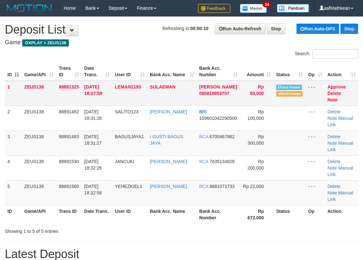
click at [154, 65] on div "Search: ID Game/API Trans ID Date Trans. User ID Bank Acc. Name Bank Acc. Numbe…" at bounding box center [182, 142] width 354 height 186
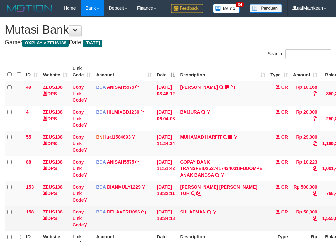
click at [141, 209] on link at bounding box center [143, 211] width 5 height 5
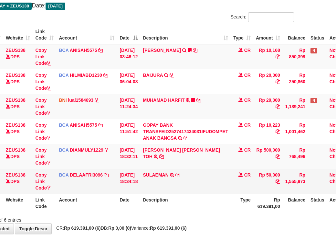
click at [116, 191] on td "BCA DELAAFRI3096 DPS DELA AFRIANI mutasi_20251001_3552 | 158 mutasi_20251001_35…" at bounding box center [86, 180] width 61 height 25
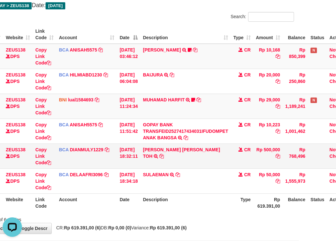
drag, startPoint x: 167, startPoint y: 176, endPoint x: 169, endPoint y: 183, distance: 7.2
click at [167, 168] on td "CARINA OCTAVIA TOH TRSF E-BANKING CR 0110/FTSCY/WS95031 500000.00CARINA OCTAVIA…" at bounding box center [185, 155] width 91 height 25
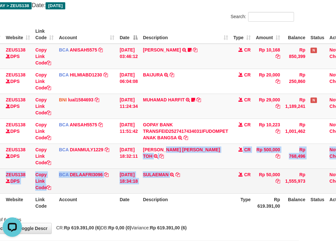
drag, startPoint x: 170, startPoint y: 180, endPoint x: 178, endPoint y: 189, distance: 11.5
click at [178, 189] on tbody "49 ZEUS138 DPS Copy Link Code BCA ANISAH5575 DPS ANISAH mutasi_20251001_3827 | …" at bounding box center [161, 119] width 386 height 150
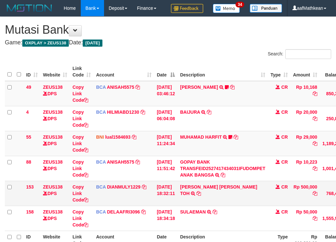
scroll to position [38, 37]
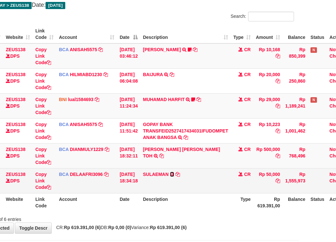
click at [170, 171] on link at bounding box center [172, 173] width 4 height 5
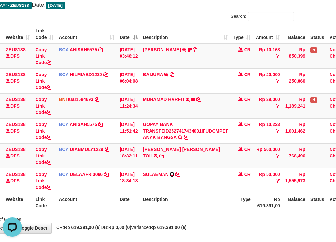
click at [170, 171] on link at bounding box center [172, 173] width 4 height 5
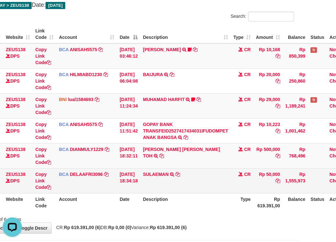
click at [190, 192] on td "SULAEMAN TRSF E-BANKING CR 0110/FTSCY/WS95051 50000.002025100198770747 TRFDN-SU…" at bounding box center [185, 180] width 91 height 25
drag, startPoint x: 217, startPoint y: 208, endPoint x: 227, endPoint y: 204, distance: 10.7
click at [219, 209] on table "ID Website Link Code Account Date Description Type Amount Balance Status Action…" at bounding box center [161, 118] width 386 height 186
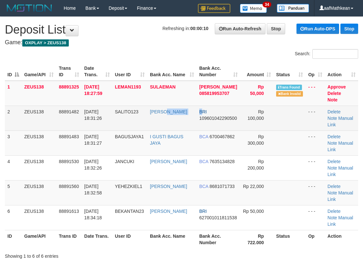
click at [199, 108] on tr "2 ZEUS138 88891482 01/10/2025 18:31:26 SALITO123 FREDDY SIMANUN BRI 10960104229…" at bounding box center [182, 118] width 354 height 25
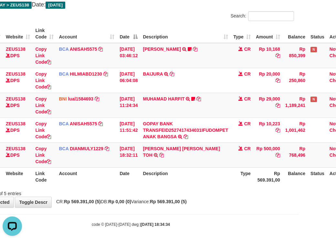
scroll to position [38, 37]
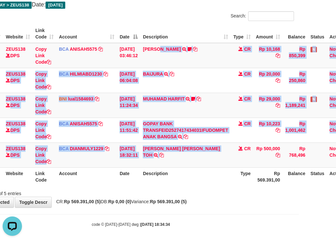
click at [221, 186] on table "ID Website Link Code Account Date Description Type Amount Balance Status Action…" at bounding box center [161, 105] width 386 height 161
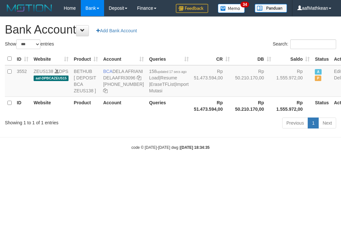
select select "***"
drag, startPoint x: 159, startPoint y: 173, endPoint x: 148, endPoint y: 156, distance: 19.7
click at [161, 167] on body "Toggle navigation Home Bank Account List Load By Website Group [OXPLAY] ZEUS138…" at bounding box center [170, 83] width 341 height 167
select select "***"
drag, startPoint x: 176, startPoint y: 195, endPoint x: 178, endPoint y: 207, distance: 11.7
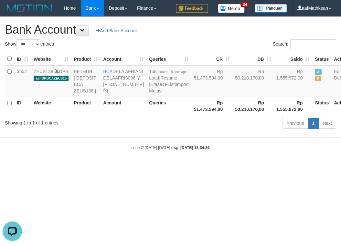
click at [175, 167] on html "Toggle navigation Home Bank Account List Load By Website Group [OXPLAY] ZEUS138…" at bounding box center [170, 83] width 341 height 167
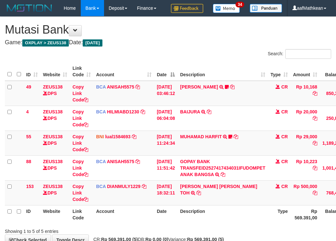
scroll to position [38, 37]
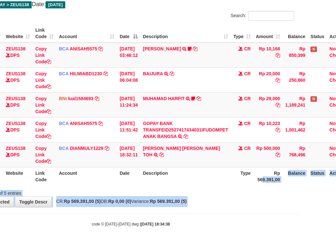
click at [69, 186] on th "Account" at bounding box center [86, 176] width 61 height 18
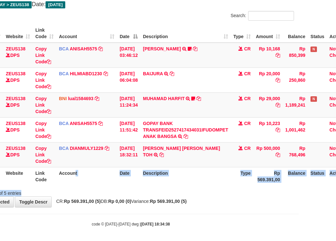
drag, startPoint x: 83, startPoint y: 198, endPoint x: 127, endPoint y: 198, distance: 43.7
click at [122, 186] on tr "ID Website Link Code Account Date Description Type Rp 569.391,00 Balance Status…" at bounding box center [161, 176] width 386 height 18
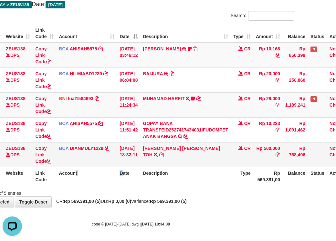
scroll to position [0, 0]
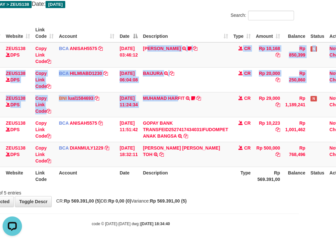
drag, startPoint x: 161, startPoint y: 89, endPoint x: 238, endPoint y: 236, distance: 165.9
click at [213, 207] on div "**********" at bounding box center [131, 92] width 336 height 229
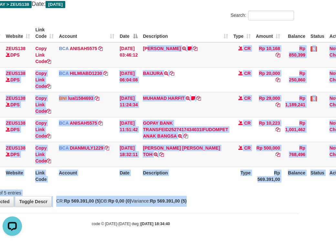
drag, startPoint x: 245, startPoint y: 233, endPoint x: 251, endPoint y: 227, distance: 8.2
click at [245, 233] on body "Toggle navigation Home Bank Account List Load By Website Group [OXPLAY] ZEUS138…" at bounding box center [131, 103] width 336 height 282
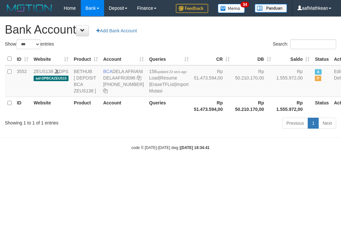
select select "***"
click at [180, 167] on html "Toggle navigation Home Bank Account List Load By Website Group [OXPLAY] ZEUS138…" at bounding box center [170, 83] width 341 height 167
click at [181, 167] on html "Toggle navigation Home Bank Account List Load By Website Group [OXPLAY] ZEUS138…" at bounding box center [170, 83] width 341 height 167
select select "***"
drag, startPoint x: 180, startPoint y: 199, endPoint x: 337, endPoint y: 219, distance: 158.0
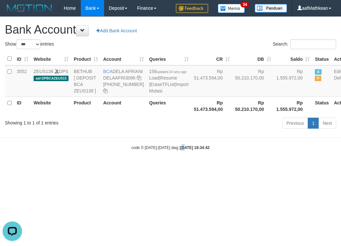
click at [176, 167] on html "Toggle navigation Home Bank Account List Load By Website Group [OXPLAY] ZEUS138…" at bounding box center [170, 83] width 341 height 167
click at [164, 163] on body "Toggle navigation Home Bank Account List Load By Website Group [OXPLAY] ZEUS138…" at bounding box center [170, 83] width 341 height 167
click at [174, 167] on body "Toggle navigation Home Bank Account List Load By Website Group [OXPLAY] ZEUS138…" at bounding box center [170, 83] width 341 height 167
click at [185, 167] on body "Toggle navigation Home Bank Account List Load By Website Group [OXPLAY] ZEUS138…" at bounding box center [170, 83] width 341 height 167
click at [180, 167] on body "Toggle navigation Home Bank Account List Load By Website Group [OXPLAY] ZEUS138…" at bounding box center [170, 83] width 341 height 167
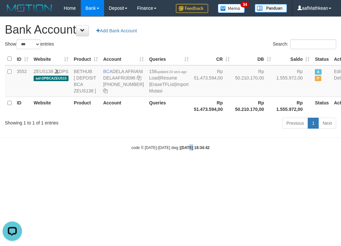
drag, startPoint x: 183, startPoint y: 173, endPoint x: 338, endPoint y: 214, distance: 160.1
click at [315, 167] on html "Toggle navigation Home Bank Account List Load By Website Group [OXPLAY] ZEUS138…" at bounding box center [170, 83] width 341 height 167
select select "***"
drag, startPoint x: 104, startPoint y: 176, endPoint x: 109, endPoint y: 182, distance: 7.4
click at [104, 167] on body "Toggle navigation Home Bank Account List Load By Website Group [OXPLAY] ZEUS138…" at bounding box center [170, 83] width 341 height 167
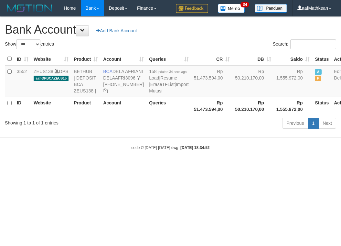
drag, startPoint x: 109, startPoint y: 182, endPoint x: 118, endPoint y: 185, distance: 10.2
click at [114, 167] on body "Toggle navigation Home Bank Account List Load By Website Group [OXPLAY] ZEUS138…" at bounding box center [170, 83] width 341 height 167
click at [133, 167] on body "Toggle navigation Home Bank Account List Load By Website Group [OXPLAY] ZEUS138…" at bounding box center [170, 83] width 341 height 167
click at [170, 167] on html "Toggle navigation Home Bank Account List Load By Website Group [OXPLAY] ZEUS138…" at bounding box center [170, 83] width 341 height 167
click at [188, 167] on html "Toggle navigation Home Bank Account List Load By Website Group [OXPLAY] ZEUS138…" at bounding box center [170, 83] width 341 height 167
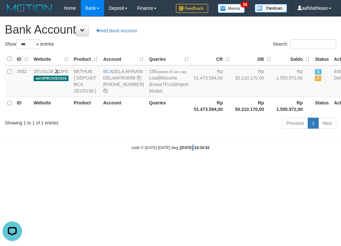
click at [188, 167] on html "Toggle navigation Home Bank Account List Load By Website Group [OXPLAY] ZEUS138…" at bounding box center [170, 83] width 341 height 167
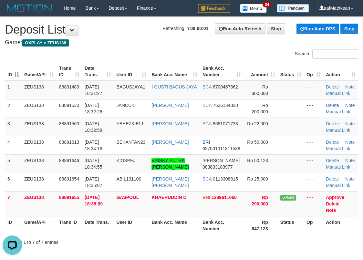
drag, startPoint x: 100, startPoint y: 33, endPoint x: 99, endPoint y: 37, distance: 4.0
click at [101, 35] on h1 "Refreshing in: 00:00:01 Run Auto-Refresh Stop Run Auto-DPS Stop Deposit List" at bounding box center [182, 29] width 354 height 13
drag, startPoint x: 171, startPoint y: 44, endPoint x: 117, endPoint y: 50, distance: 54.7
click at [170, 43] on h4 "Game: OXPLAY > ZEUS138" at bounding box center [182, 42] width 354 height 6
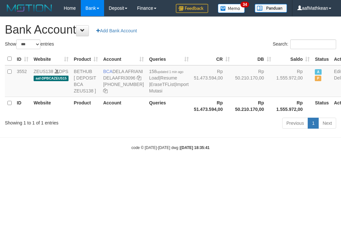
select select "***"
click at [182, 167] on html "Toggle navigation Home Bank Account List Load By Website Group [OXPLAY] ZEUS138…" at bounding box center [170, 83] width 341 height 167
drag, startPoint x: 179, startPoint y: 208, endPoint x: 128, endPoint y: 104, distance: 115.7
click at [171, 167] on html "Toggle navigation Home Bank Account List Load By Website Group [OXPLAY] ZEUS138…" at bounding box center [170, 83] width 341 height 167
select select "***"
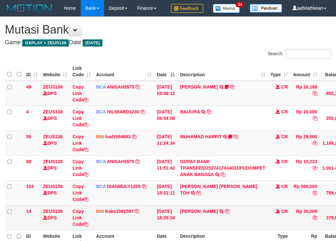
click at [268, 230] on th "Type" at bounding box center [279, 239] width 23 height 18
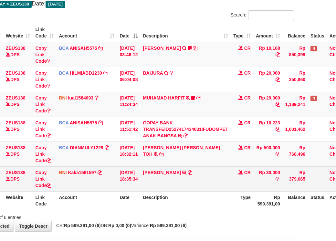
click at [215, 191] on td "GEGER ARI BOWO TRF/PAY/TOP-UP ECHANNEL SDR GEGER ARI BOWO" at bounding box center [185, 179] width 91 height 25
click at [192, 175] on icon at bounding box center [190, 172] width 5 height 5
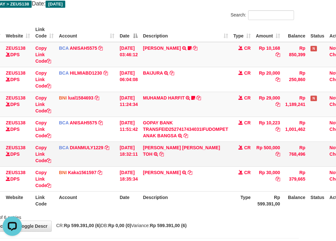
scroll to position [0, 0]
drag, startPoint x: 183, startPoint y: 39, endPoint x: 192, endPoint y: 54, distance: 17.4
click at [187, 42] on th "Description" at bounding box center [185, 33] width 91 height 18
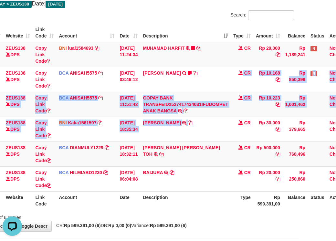
click at [208, 192] on tbody "55 ZEUS138 DPS Copy Link Code BNI lual1584693 DPS LUCKY ALAMSYAH mutasi_2025100…" at bounding box center [161, 117] width 386 height 150
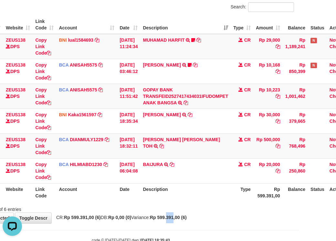
click at [190, 223] on div "**********" at bounding box center [131, 96] width 336 height 253
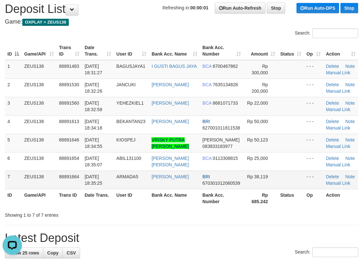
scroll to position [32, 0]
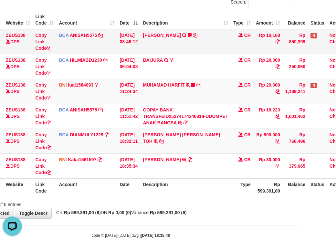
drag, startPoint x: 199, startPoint y: 48, endPoint x: 201, endPoint y: 61, distance: 13.2
click at [199, 51] on td "INA PAUJANAH TRSF E-BANKING CR 0110/FTSCY/WS95051 10168.002025100181565469 TRFD…" at bounding box center [185, 41] width 91 height 25
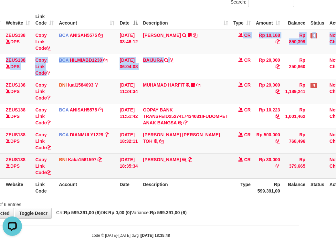
drag, startPoint x: 229, startPoint y: 94, endPoint x: 235, endPoint y: 175, distance: 81.0
click at [241, 134] on tbody "49 ZEUS138 DPS Copy Link Code BCA ANISAH5575 DPS ANISAH mutasi_20251001_3827 | …" at bounding box center [161, 104] width 386 height 150
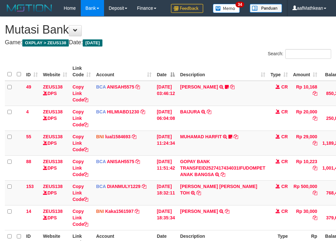
scroll to position [52, 37]
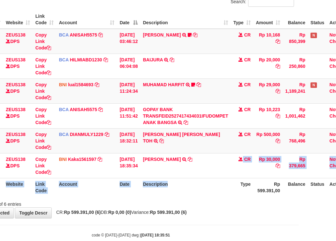
click at [230, 196] on table "ID Website Link Code Account Date Description Type Amount Balance Status Action…" at bounding box center [161, 103] width 386 height 186
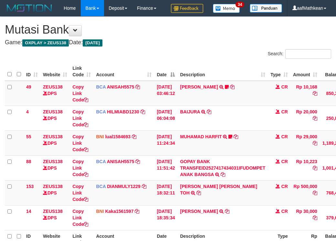
scroll to position [52, 59]
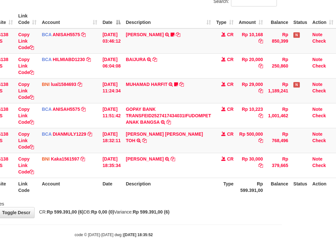
click at [152, 207] on div "Showing 1 to 6 of 6 entries" at bounding box center [114, 202] width 336 height 9
drag, startPoint x: 157, startPoint y: 220, endPoint x: 204, endPoint y: 224, distance: 47.4
click at [171, 207] on div "Showing 1 to 6 of 6 entries" at bounding box center [114, 202] width 336 height 9
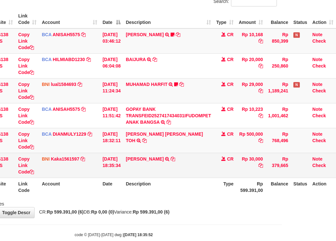
drag, startPoint x: 193, startPoint y: 188, endPoint x: 197, endPoint y: 192, distance: 5.1
click at [197, 178] on td "GEGER ARI BOWO TRF/PAY/TOP-UP ECHANNEL SDR GEGER ARI BOWO" at bounding box center [168, 165] width 91 height 25
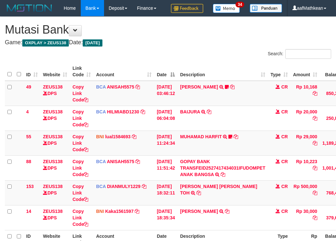
scroll to position [53, 59]
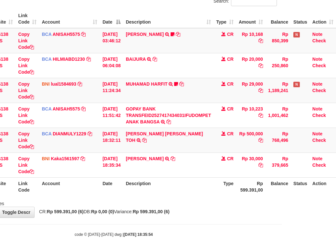
drag, startPoint x: 98, startPoint y: 223, endPoint x: 105, endPoint y: 225, distance: 7.5
click at [105, 218] on div "**********" at bounding box center [114, 90] width 336 height 253
drag, startPoint x: 118, startPoint y: 228, endPoint x: 169, endPoint y: 217, distance: 52.5
click at [135, 214] on span "CR: Rp 599.391,00 (6) DB: Rp 0,00 (0) Variance: Rp 599.391,00 (6)" at bounding box center [103, 211] width 134 height 5
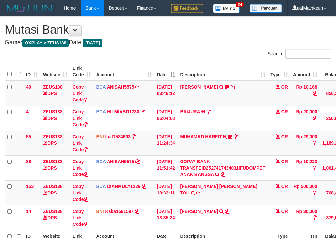
scroll to position [36, 37]
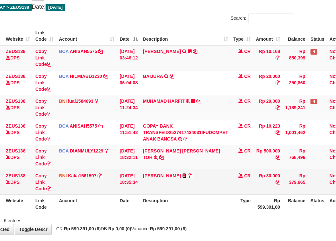
click at [187, 178] on icon at bounding box center [184, 176] width 4 height 5
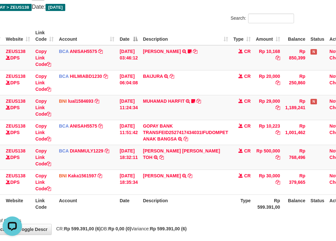
scroll to position [0, 0]
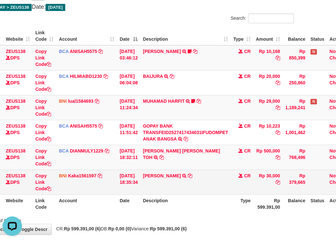
drag, startPoint x: 218, startPoint y: 199, endPoint x: 221, endPoint y: 201, distance: 3.4
click at [221, 195] on td "GEGER ARI BOWO TRF/PAY/TOP-UP ECHANNEL SDR GEGER ARI BOWO" at bounding box center [185, 182] width 91 height 25
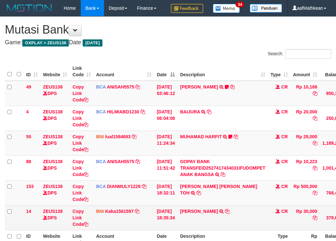
scroll to position [36, 37]
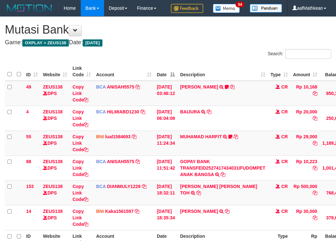
scroll to position [81, 37]
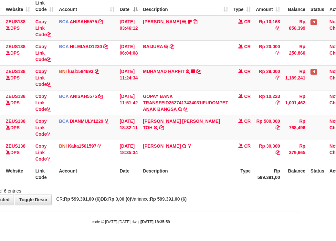
click at [237, 225] on body "Toggle navigation Home Bank Account List Load By Website Group [OXPLAY] ZEUS138…" at bounding box center [131, 88] width 336 height 307
click at [217, 82] on td "MUHAMAD HARFIT TRANSFER DARI SDR MUHAMAD HARFIT Sano27" at bounding box center [185, 77] width 91 height 25
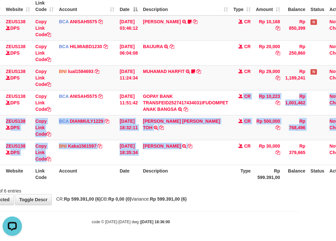
drag, startPoint x: 223, startPoint y: 119, endPoint x: 202, endPoint y: 192, distance: 76.3
click at [222, 165] on table "ID Website Link Code Account Date Description Type Amount Balance Status Action…" at bounding box center [161, 90] width 386 height 186
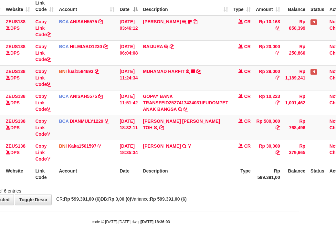
click at [222, 179] on th "Description" at bounding box center [185, 174] width 91 height 18
drag, startPoint x: 210, startPoint y: 179, endPoint x: 340, endPoint y: 205, distance: 132.5
click at [288, 196] on div "**********" at bounding box center [131, 77] width 336 height 253
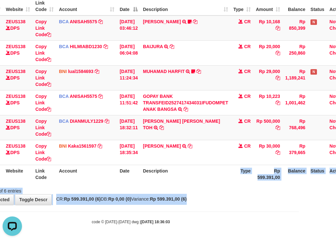
scroll to position [0, 0]
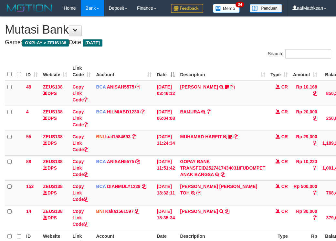
scroll to position [81, 37]
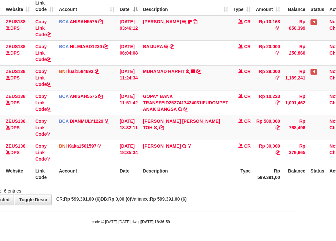
click at [203, 182] on th "Description" at bounding box center [185, 174] width 91 height 18
